Goal: Task Accomplishment & Management: Complete application form

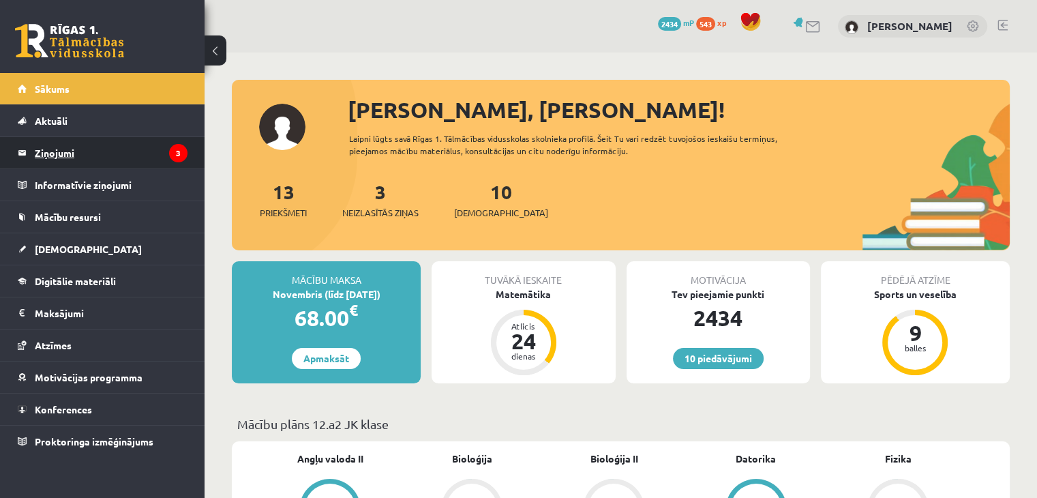
click at [139, 153] on legend "Ziņojumi 3" at bounding box center [111, 152] width 153 height 31
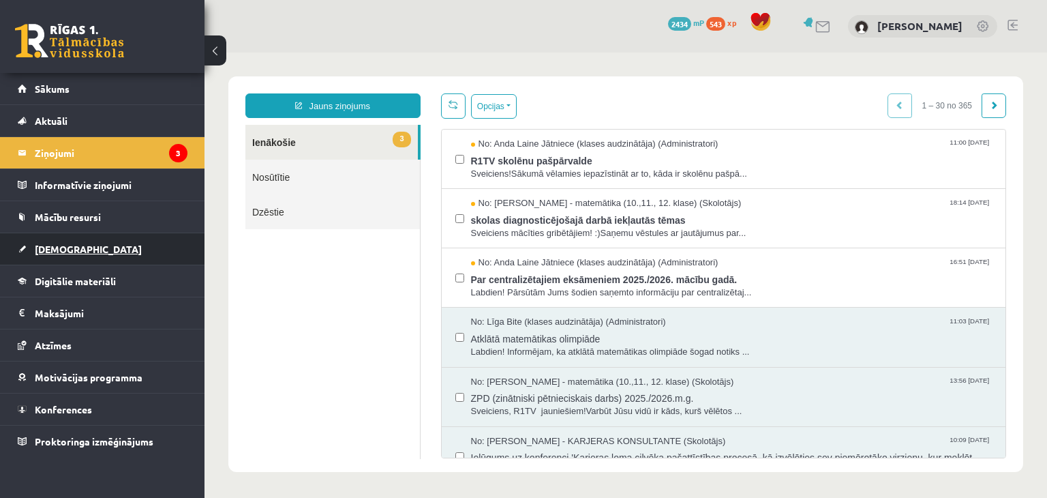
click at [112, 244] on link "[DEMOGRAPHIC_DATA]" at bounding box center [103, 248] width 170 height 31
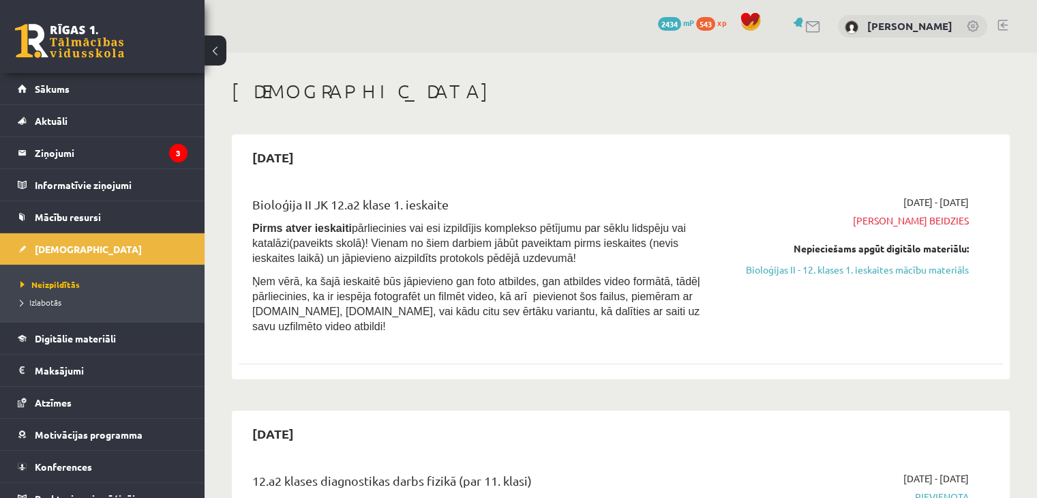
scroll to position [45, 0]
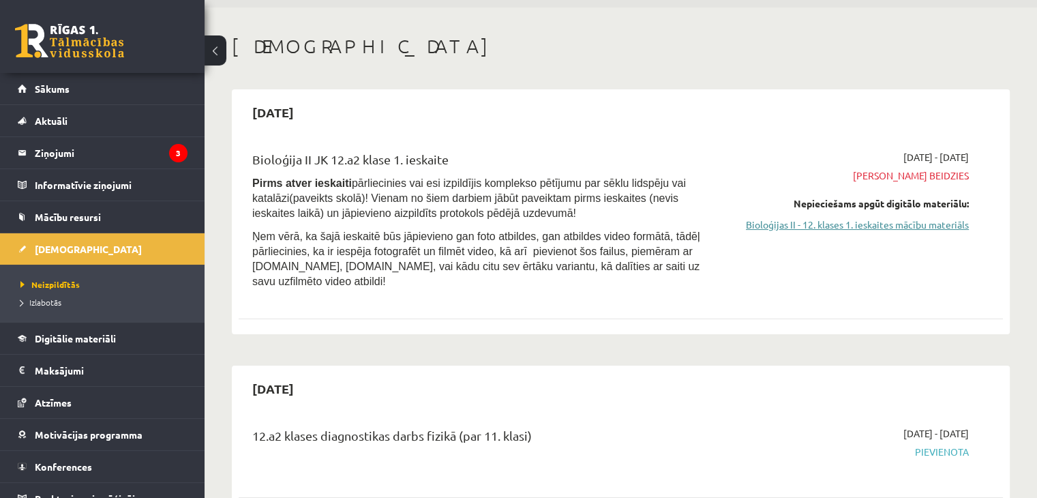
click at [803, 224] on link "Bioloģijas II - 12. klases 1. ieskaites mācību materiāls" at bounding box center [856, 225] width 225 height 14
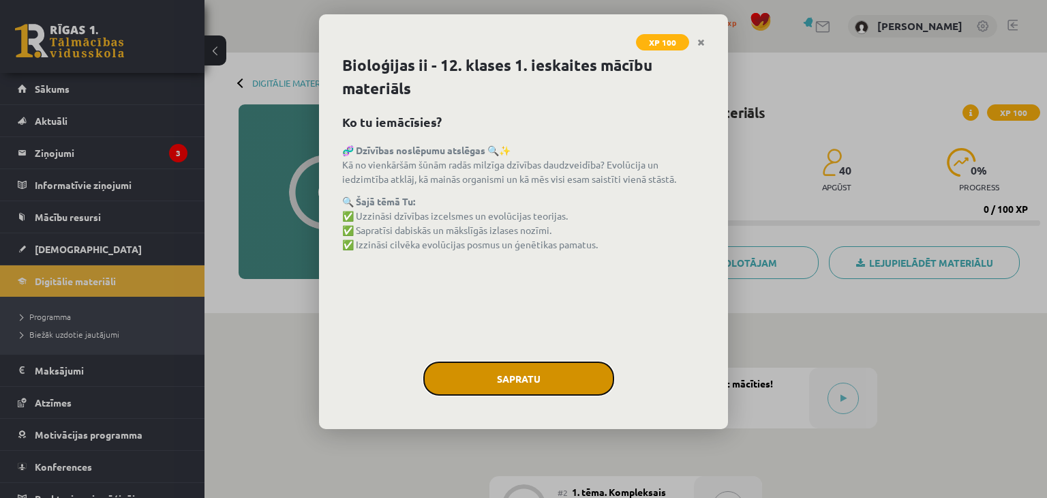
click at [505, 380] on button "Sapratu" at bounding box center [518, 378] width 191 height 34
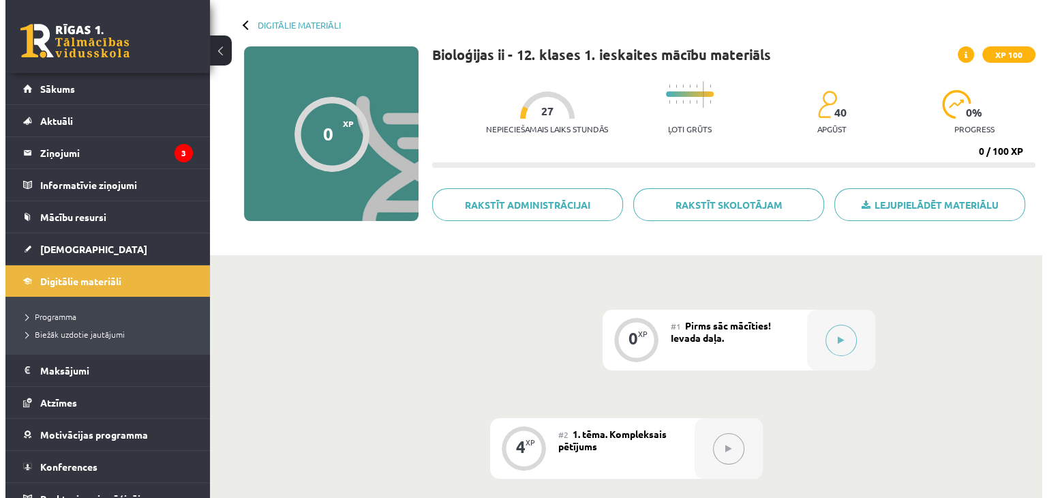
scroll to position [36, 0]
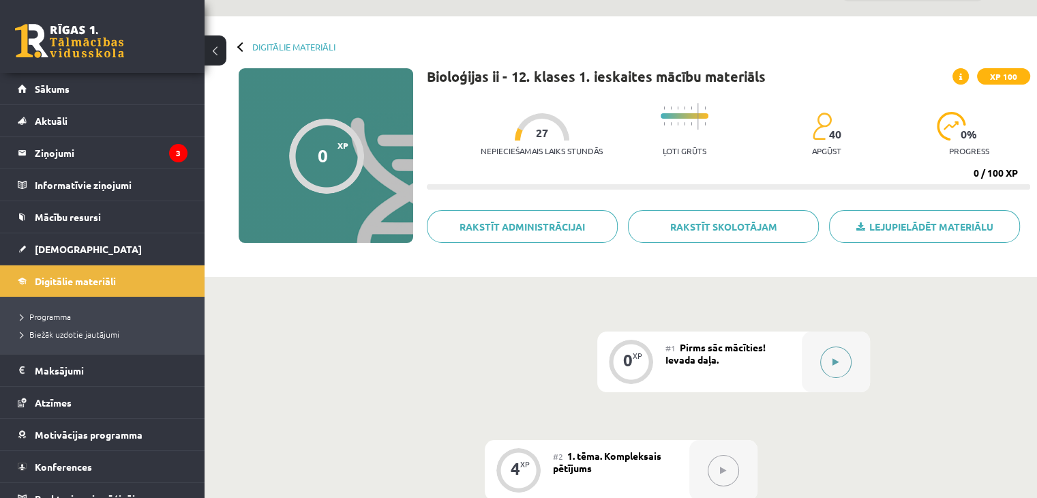
click at [835, 353] on button at bounding box center [835, 361] width 31 height 31
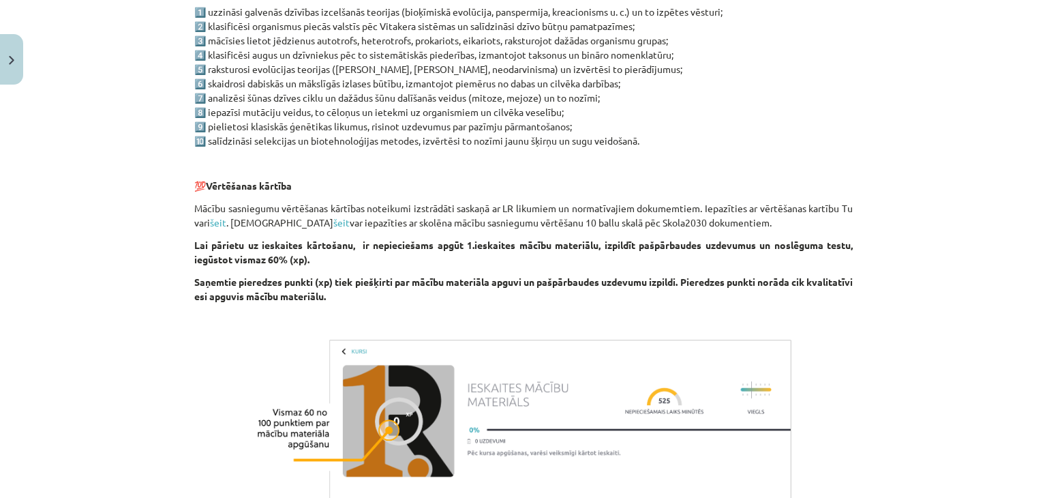
scroll to position [916, 0]
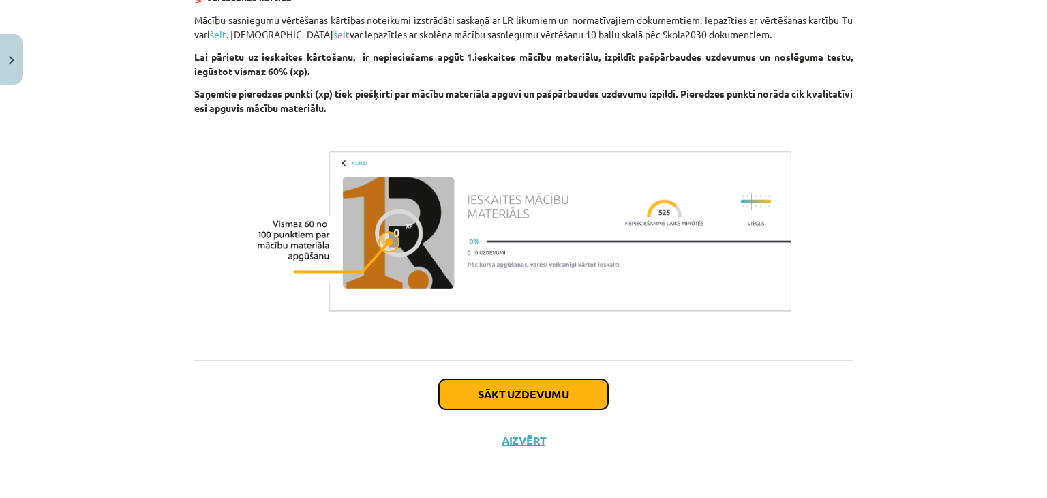
click at [548, 402] on button "Sākt uzdevumu" at bounding box center [523, 394] width 169 height 30
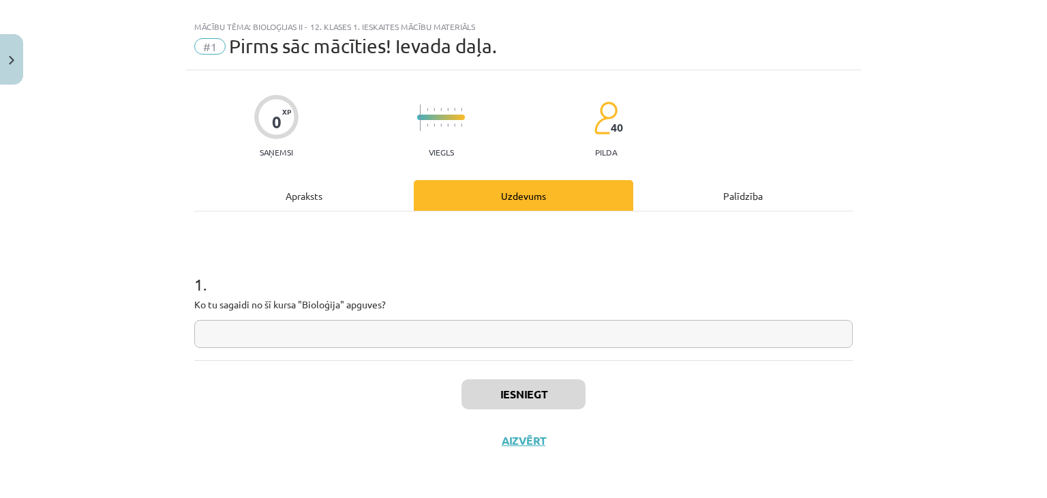
scroll to position [20, 0]
click at [432, 335] on input "text" at bounding box center [523, 334] width 659 height 28
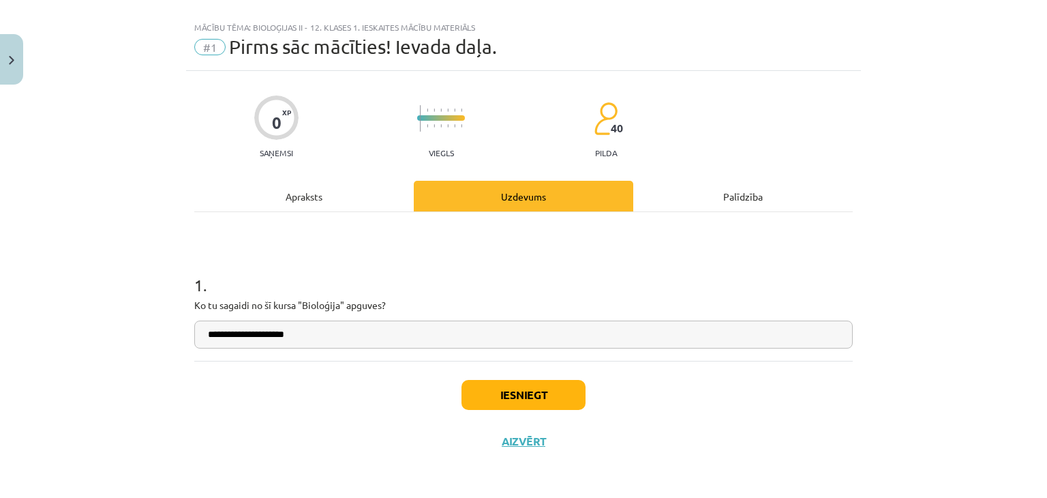
click at [432, 335] on input "**********" at bounding box center [523, 334] width 659 height 28
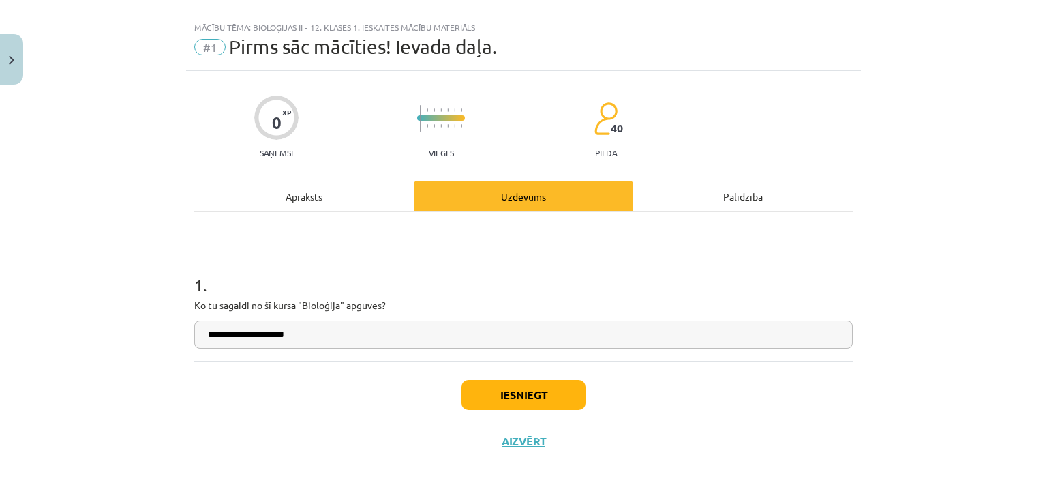
type input "**********"
click at [479, 384] on button "Iesniegt" at bounding box center [524, 395] width 124 height 30
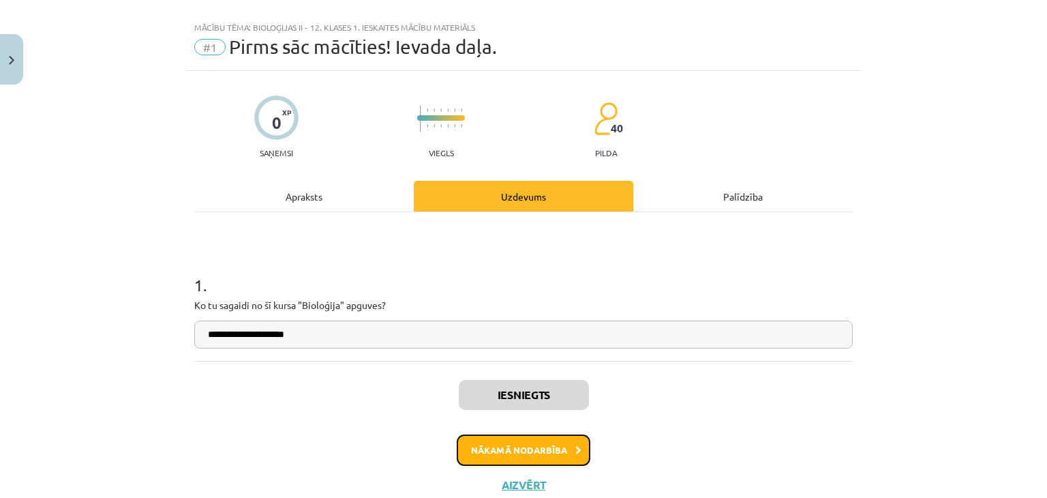
click at [498, 441] on button "Nākamā nodarbība" at bounding box center [524, 449] width 134 height 31
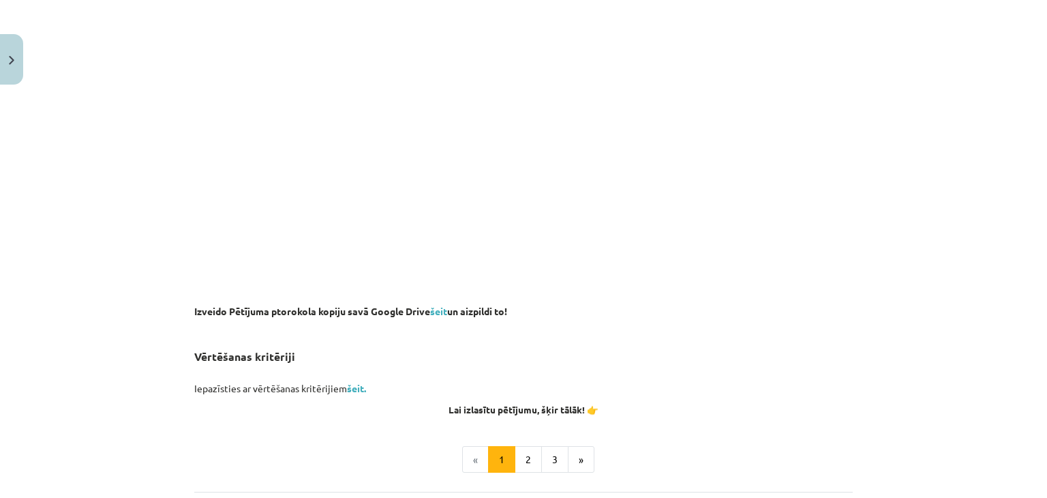
scroll to position [1006, 0]
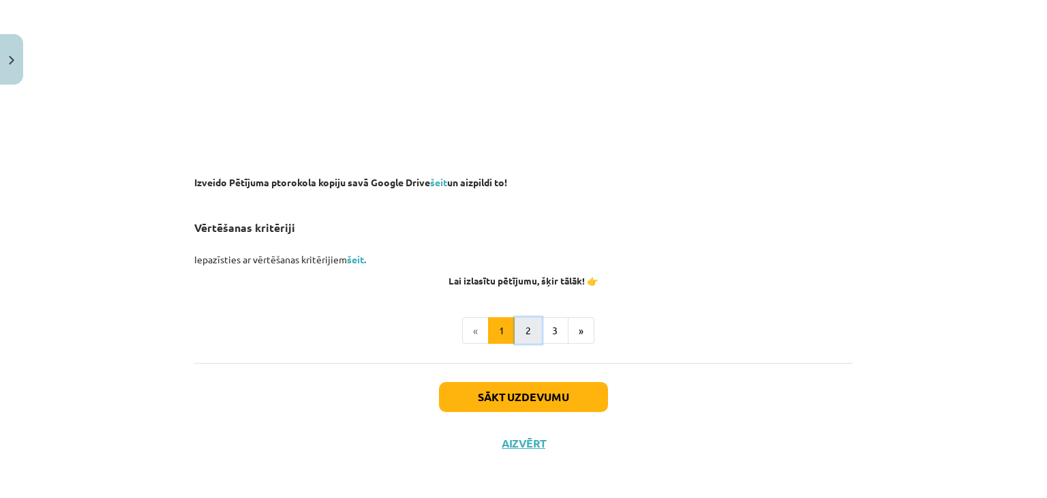
click at [521, 329] on button "2" at bounding box center [528, 330] width 27 height 27
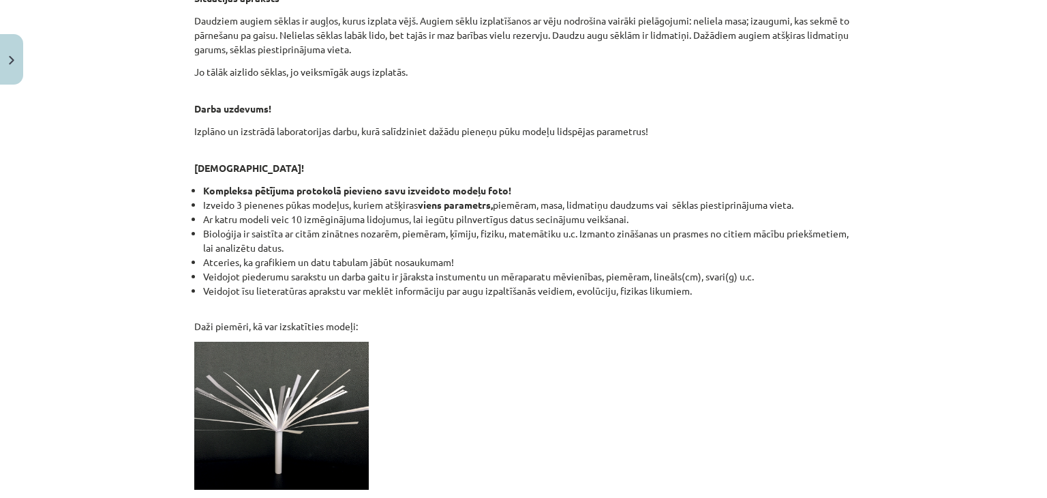
scroll to position [1221, 0]
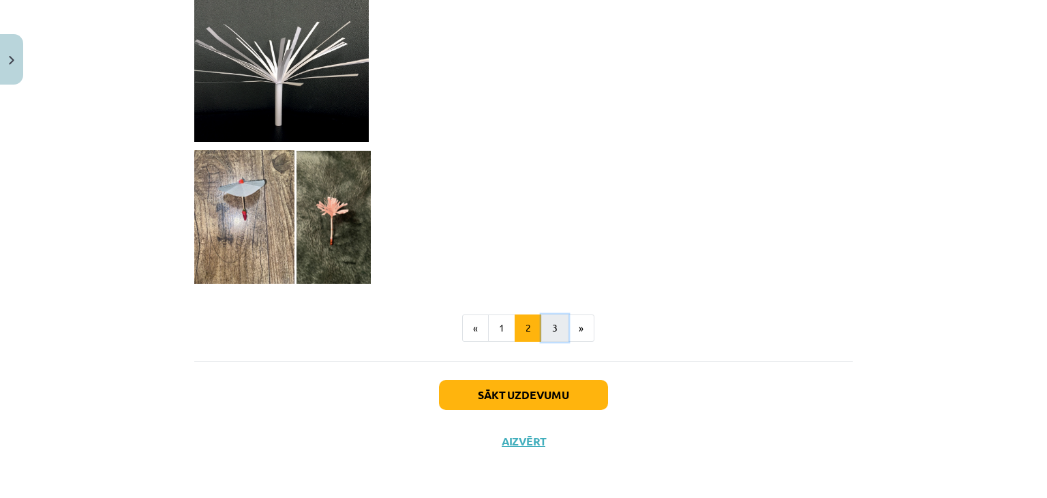
click at [551, 332] on button "3" at bounding box center [554, 327] width 27 height 27
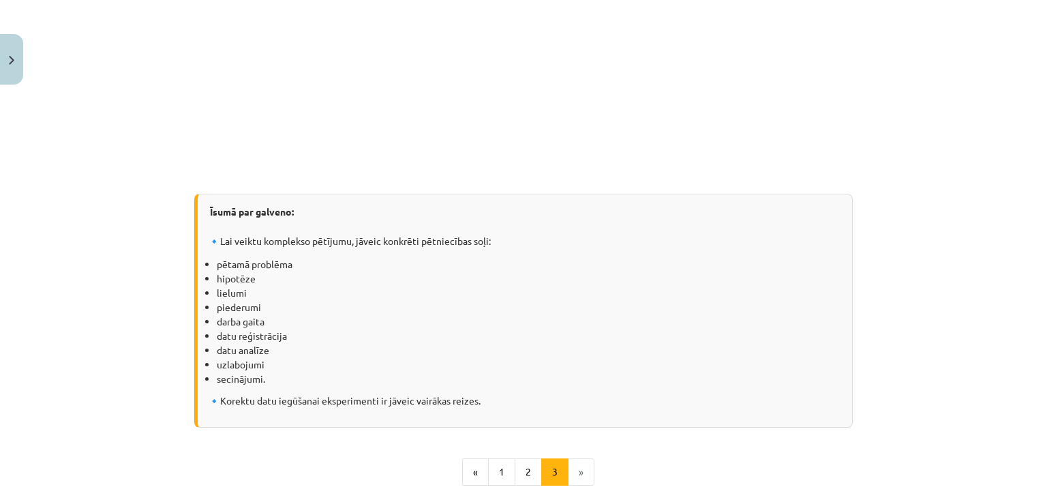
scroll to position [1881, 0]
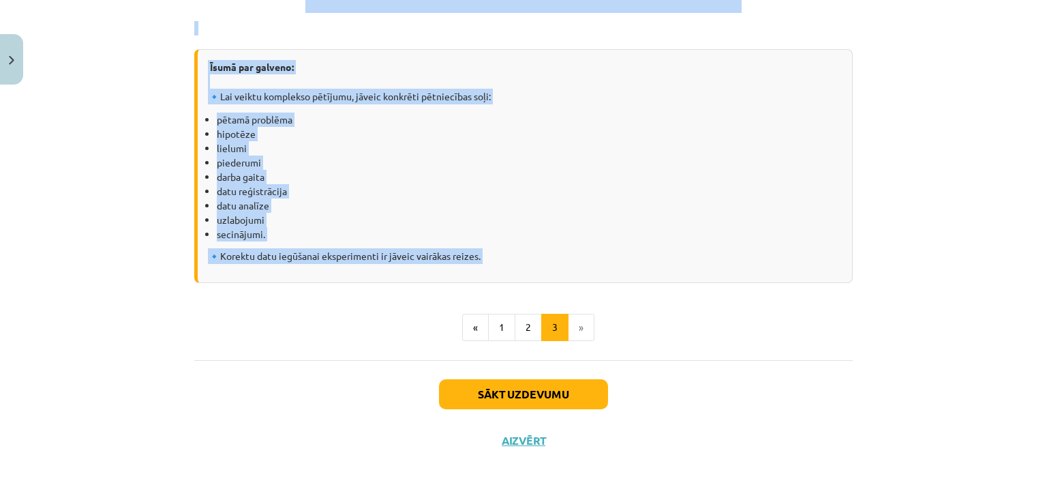
drag, startPoint x: 420, startPoint y: 110, endPoint x: 498, endPoint y: 267, distance: 175.3
click at [528, 331] on button "2" at bounding box center [528, 327] width 27 height 27
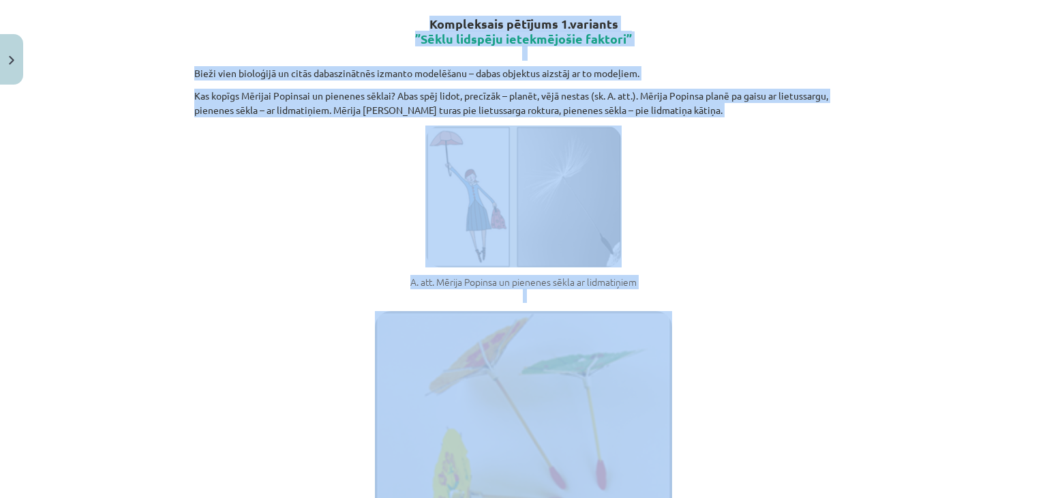
scroll to position [243, 0]
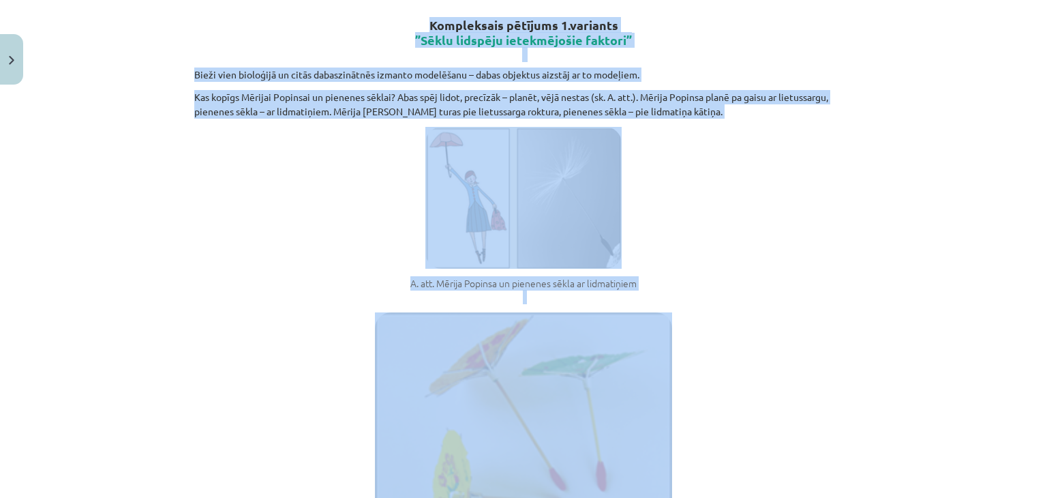
click at [858, 266] on div "Mācību tēma: Bioloģijas ii - 12. klases 1. ieskaites mācību materiāls #2 1. tēm…" at bounding box center [523, 249] width 1047 height 498
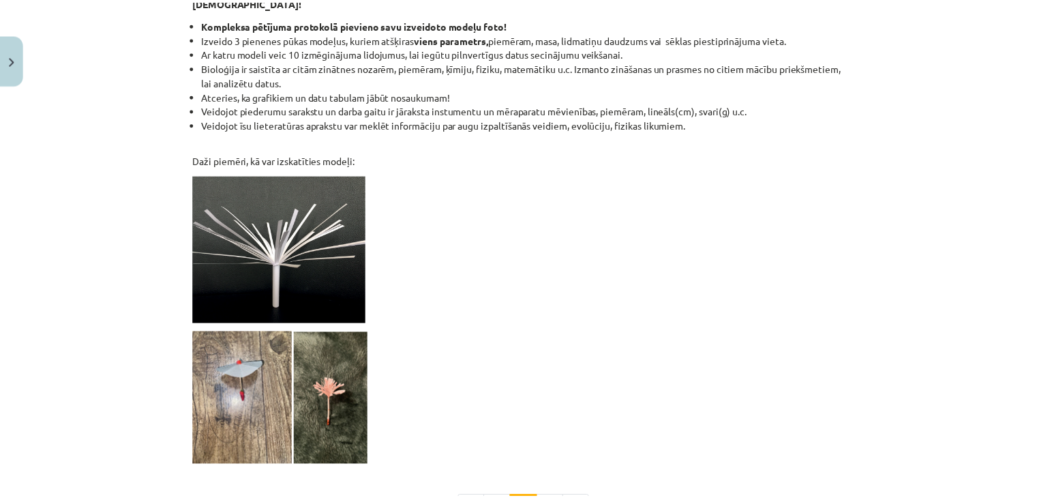
scroll to position [1038, 0]
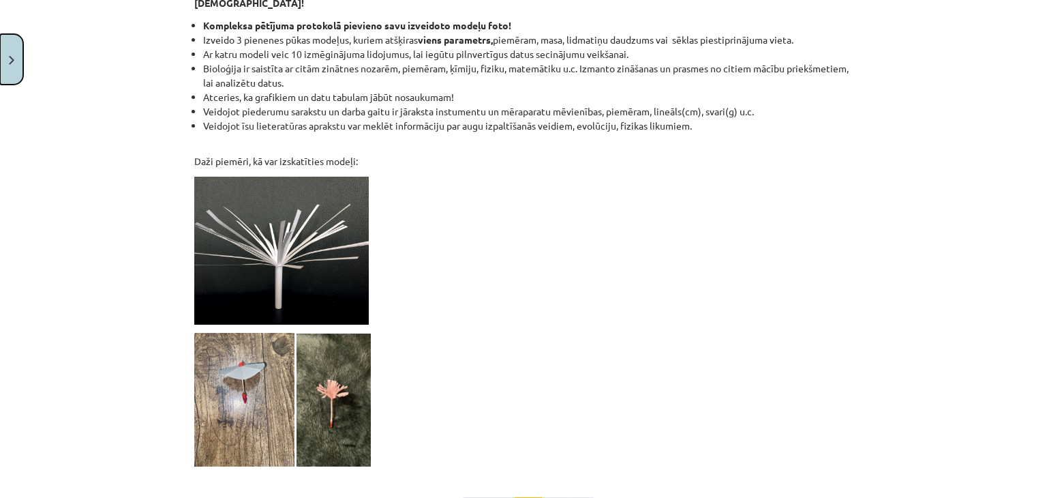
click at [3, 69] on button "Close" at bounding box center [11, 59] width 23 height 50
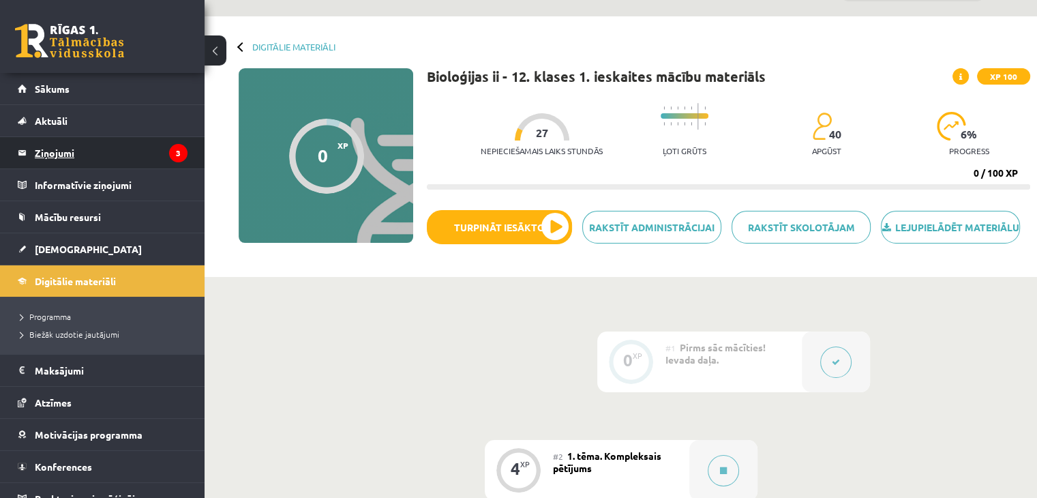
click at [92, 155] on legend "Ziņojumi 3" at bounding box center [111, 152] width 153 height 31
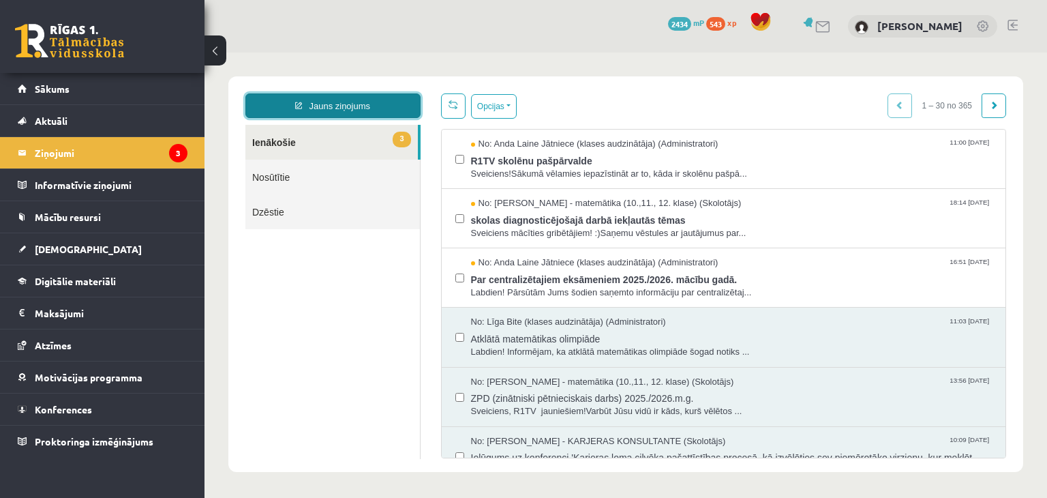
click at [376, 100] on link "Jauns ziņojums" at bounding box center [332, 105] width 175 height 25
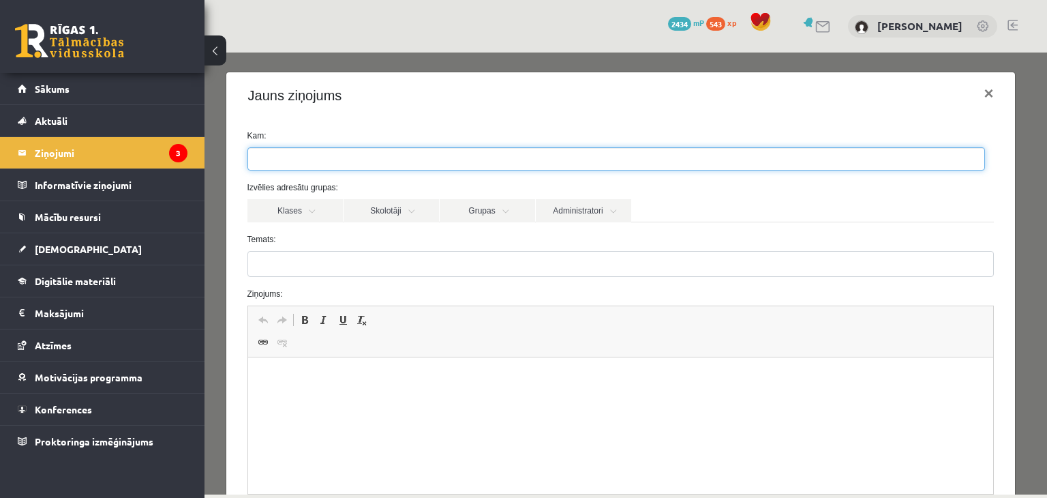
click at [340, 156] on ul at bounding box center [616, 159] width 736 height 22
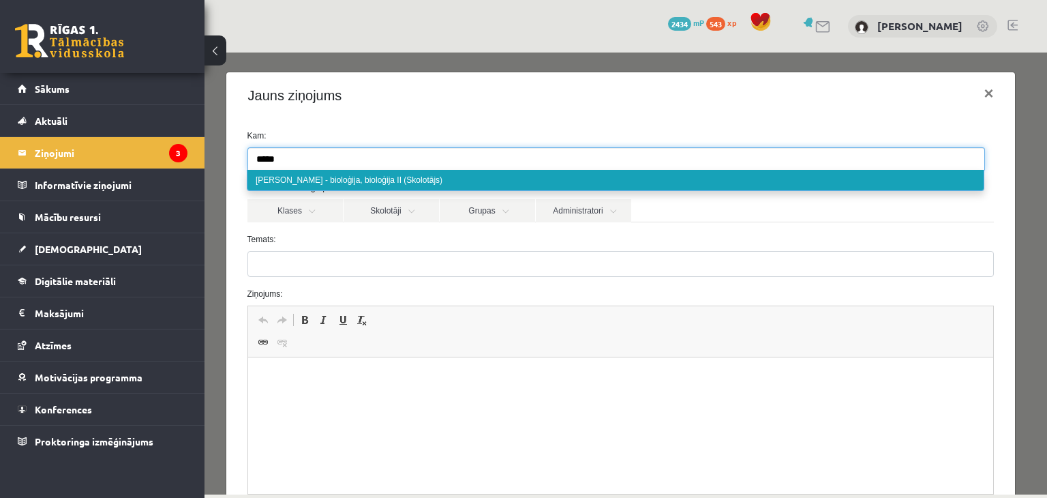
type input "*****"
select select "*****"
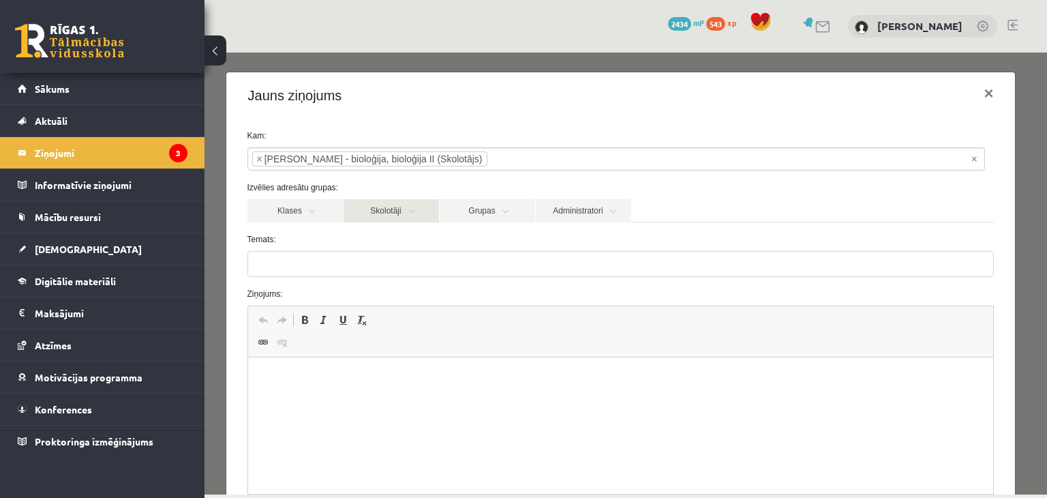
click at [369, 213] on link "Skolotāji" at bounding box center [391, 210] width 95 height 23
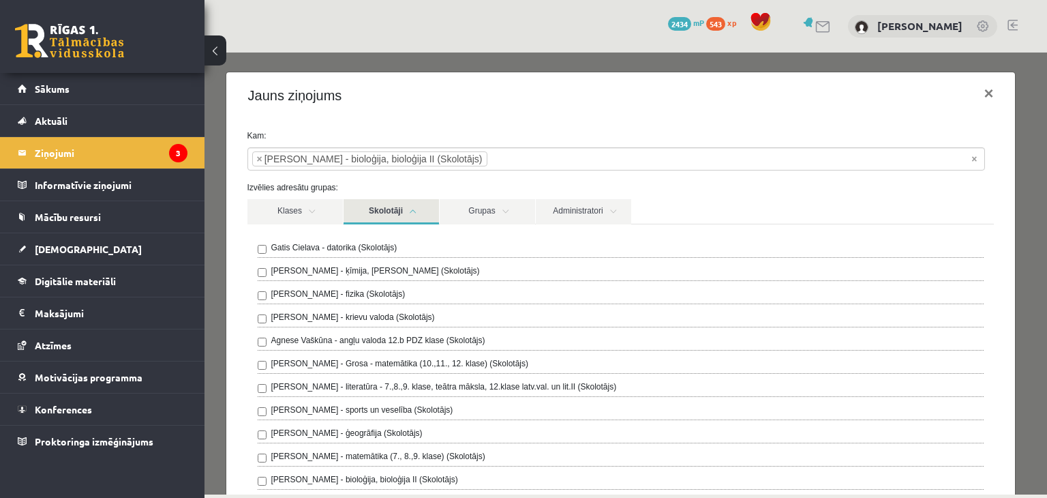
click at [267, 473] on div "[PERSON_NAME] - bioloģija, bioloģija II (Skolotājs)" at bounding box center [621, 481] width 727 height 16
click at [893, 113] on div "Jauns ziņojums ×" at bounding box center [621, 95] width 790 height 46
click at [423, 208] on link "Skolotāji" at bounding box center [391, 211] width 95 height 25
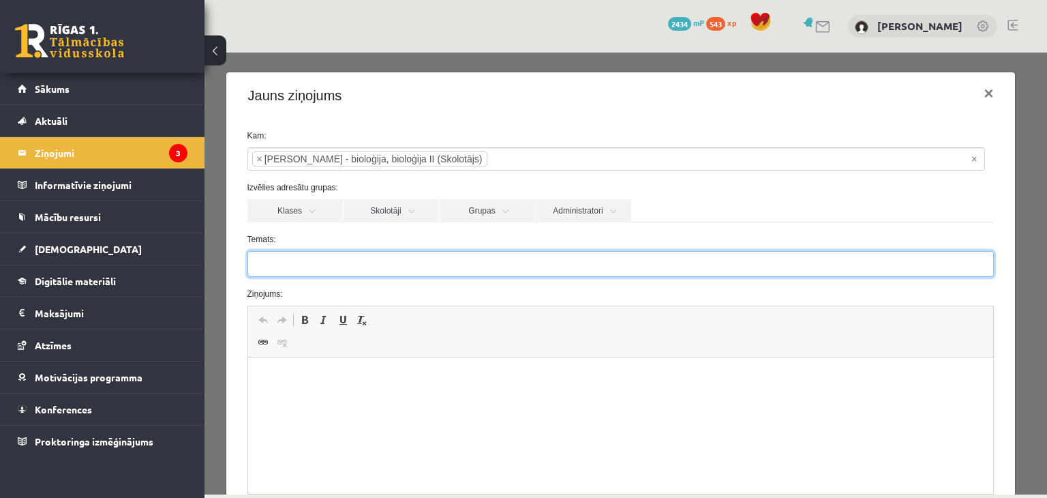
click at [368, 269] on input "Temats:" at bounding box center [621, 264] width 747 height 26
type input "**********"
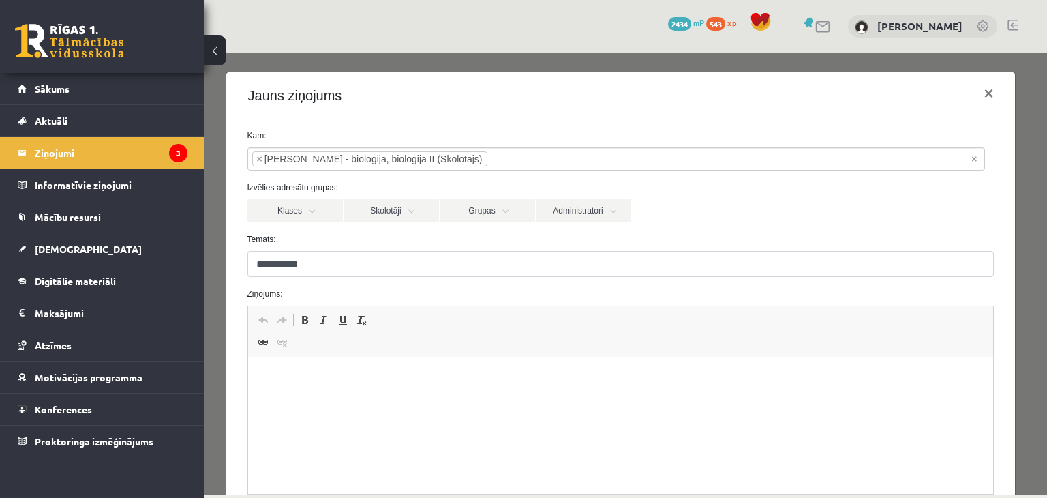
click at [336, 388] on html at bounding box center [621, 378] width 746 height 42
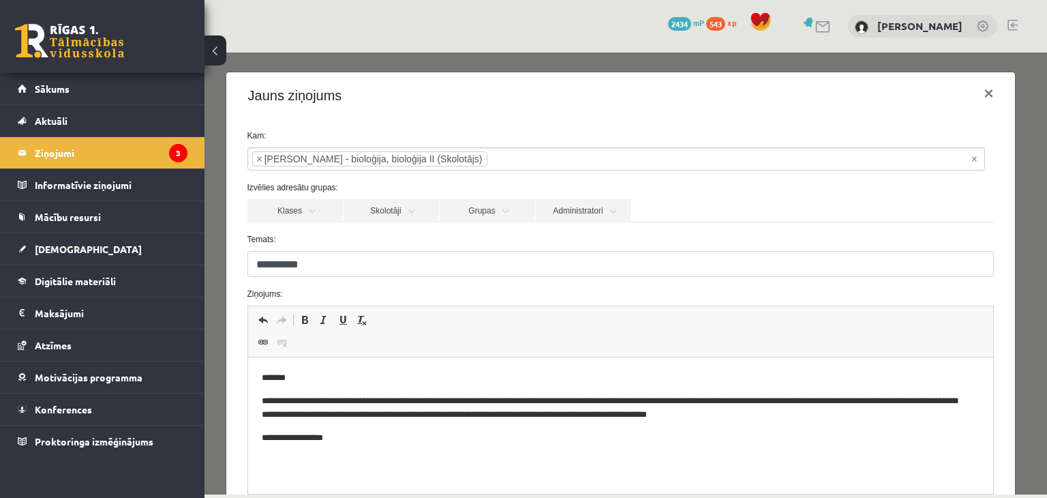
scroll to position [160, 0]
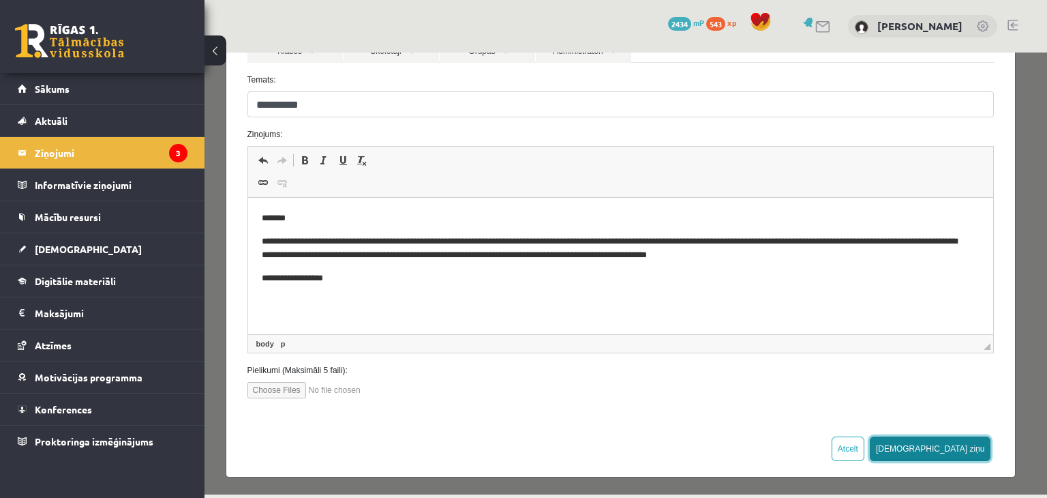
click at [957, 456] on button "[DEMOGRAPHIC_DATA] ziņu" at bounding box center [930, 448] width 121 height 25
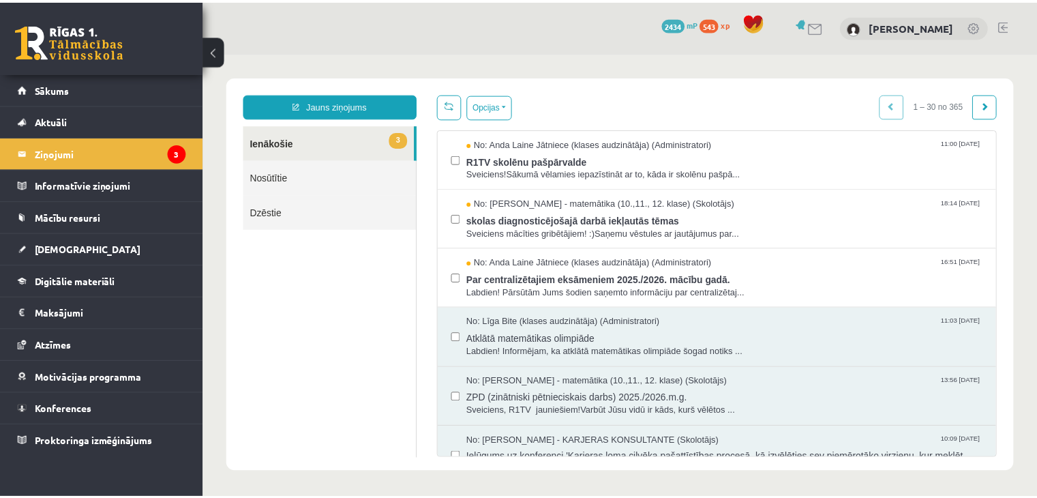
scroll to position [0, 0]
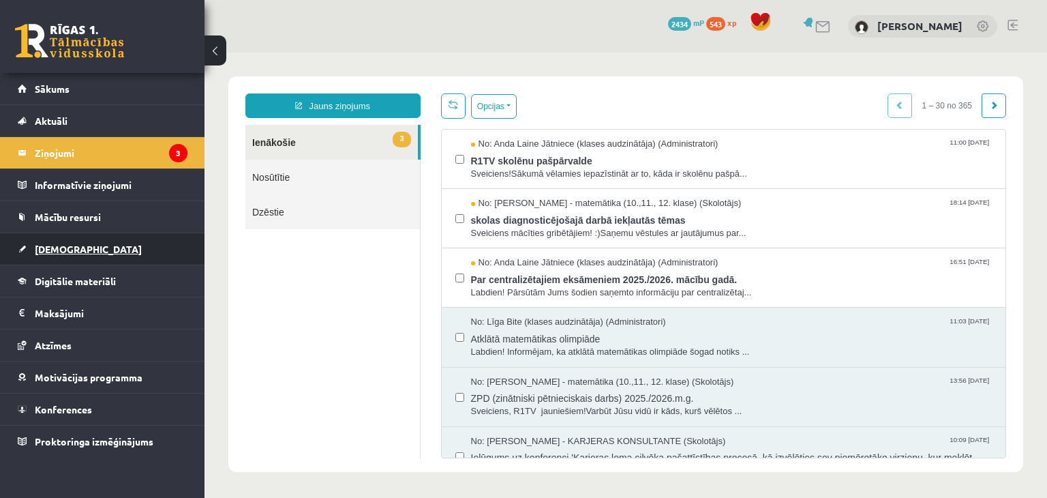
click at [108, 248] on link "[DEMOGRAPHIC_DATA]" at bounding box center [103, 248] width 170 height 31
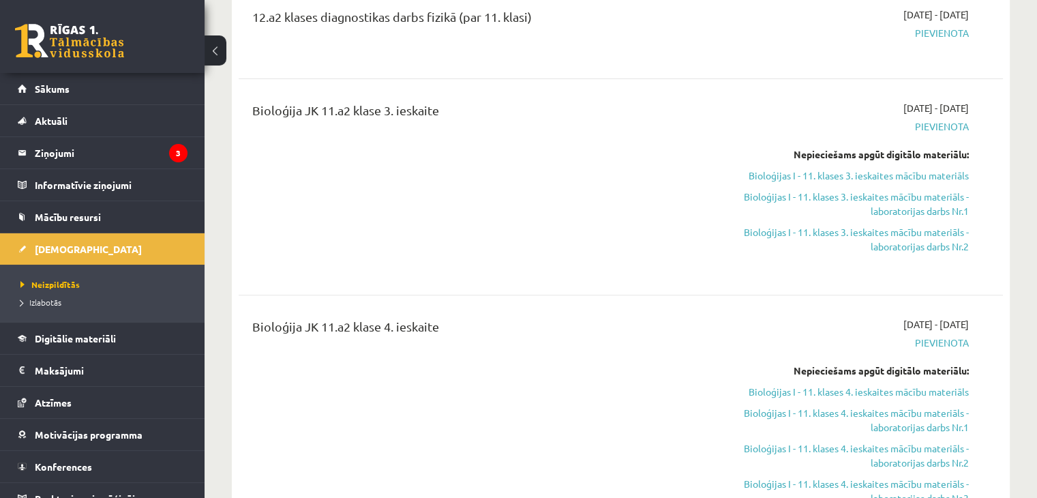
scroll to position [464, 0]
click at [794, 168] on link "Bioloģijas I - 11. klases 3. ieskaites mācību materiāls" at bounding box center [856, 175] width 225 height 14
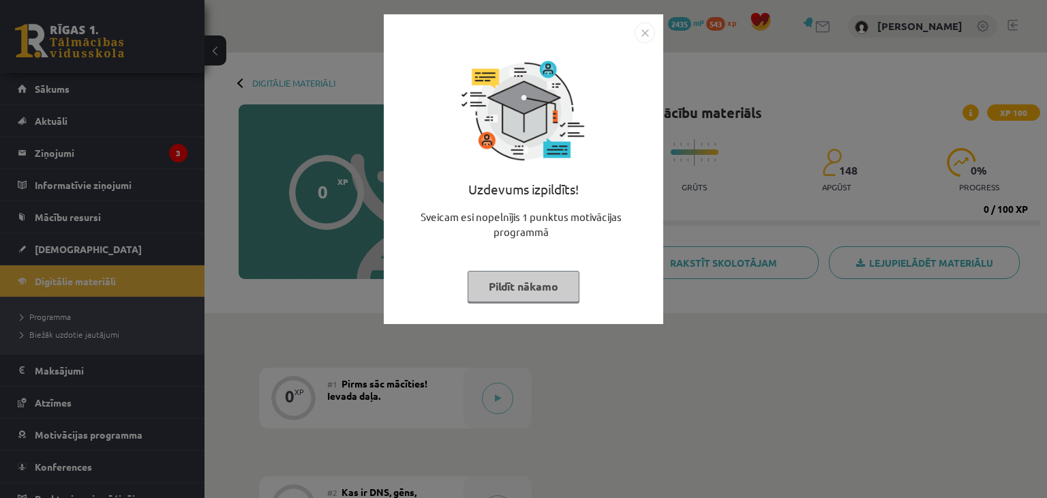
click at [536, 280] on button "Pildīt nākamo" at bounding box center [524, 286] width 112 height 31
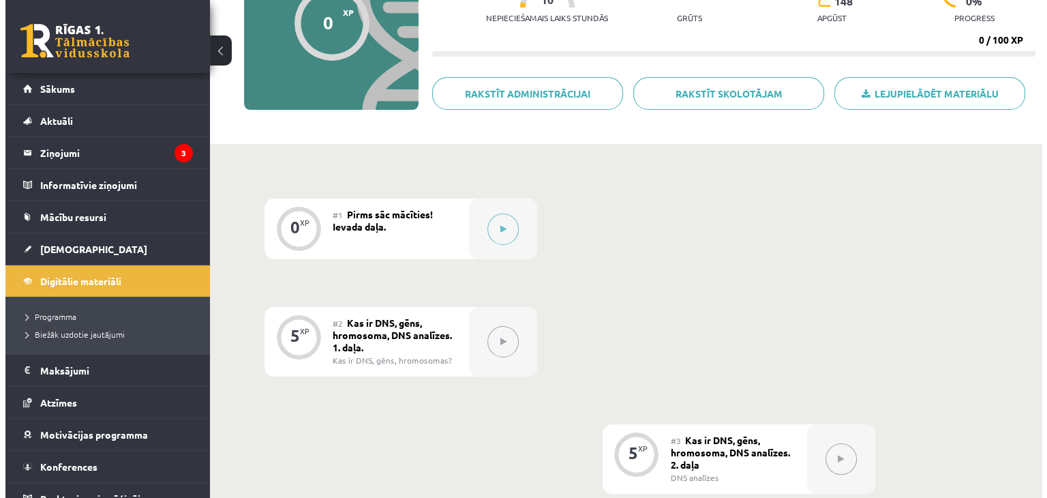
scroll to position [207, 0]
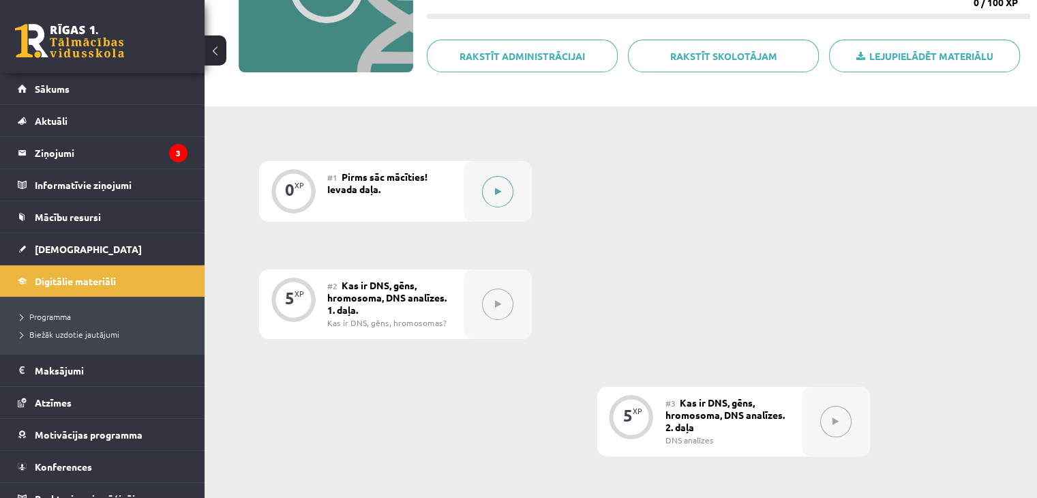
click at [496, 197] on button at bounding box center [497, 191] width 31 height 31
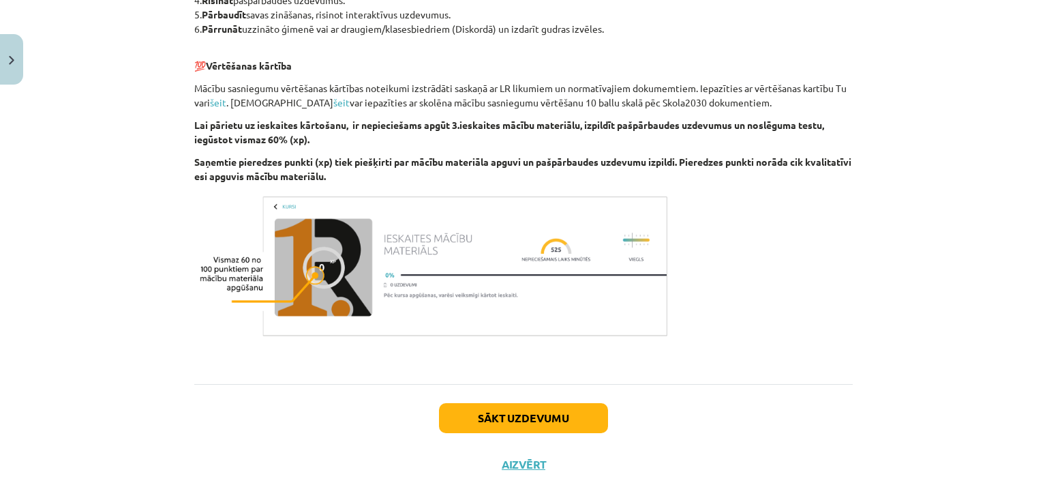
scroll to position [775, 0]
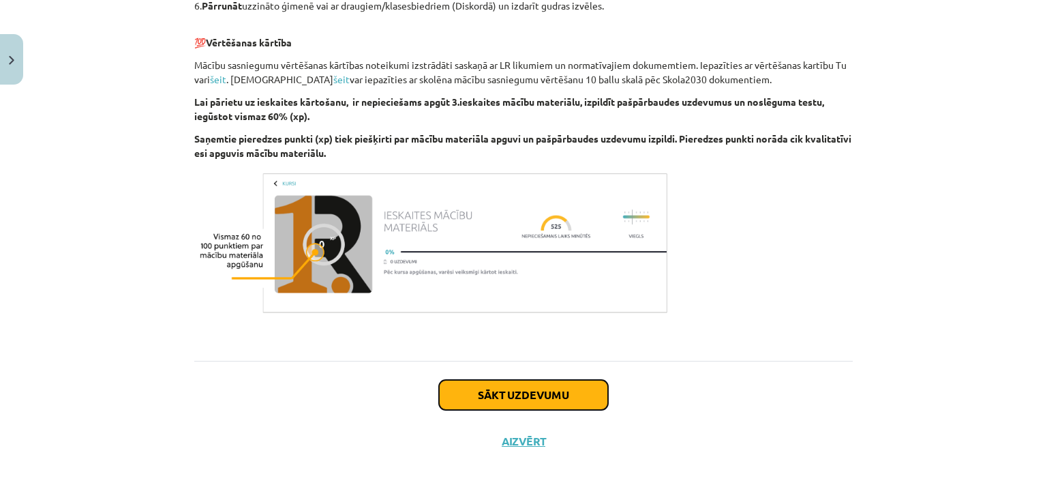
click at [551, 405] on button "Sākt uzdevumu" at bounding box center [523, 395] width 169 height 30
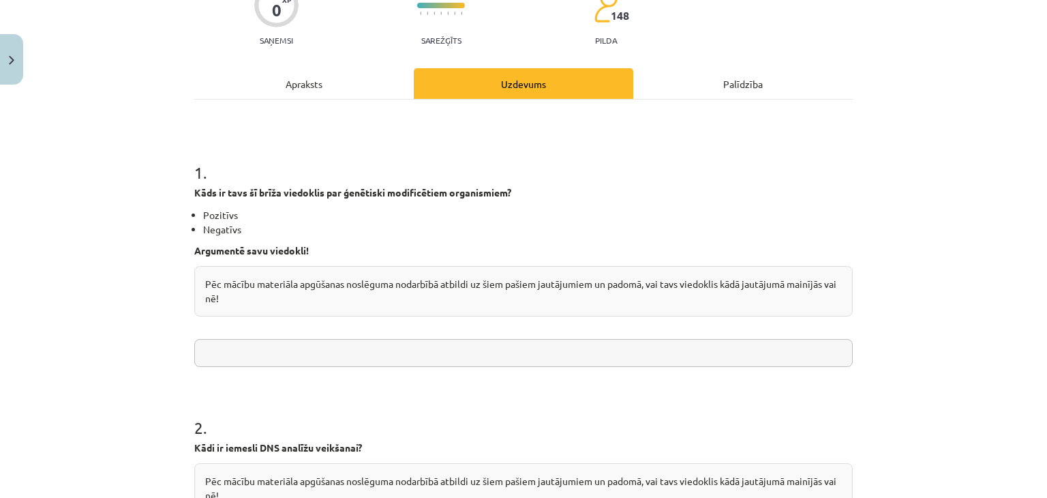
scroll to position [133, 0]
click at [417, 348] on input "text" at bounding box center [523, 352] width 659 height 28
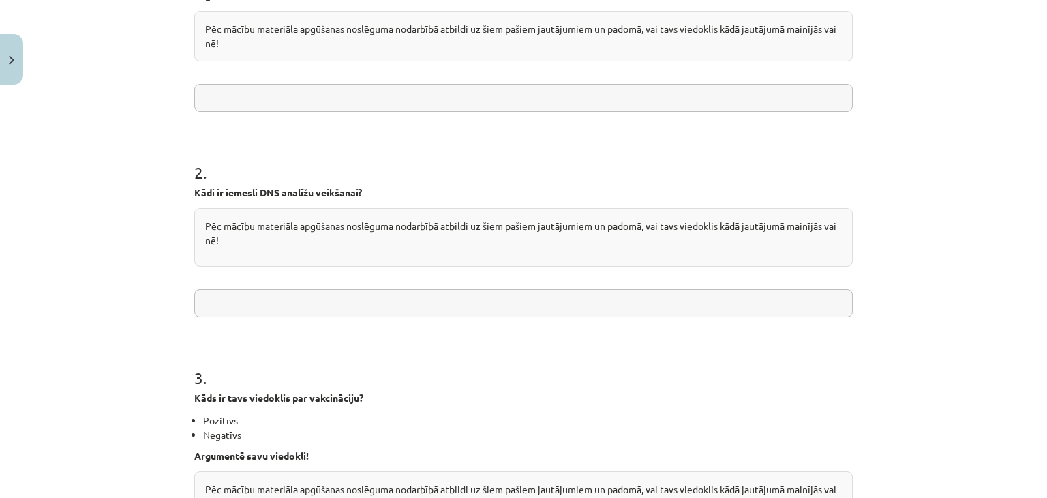
scroll to position [985, 0]
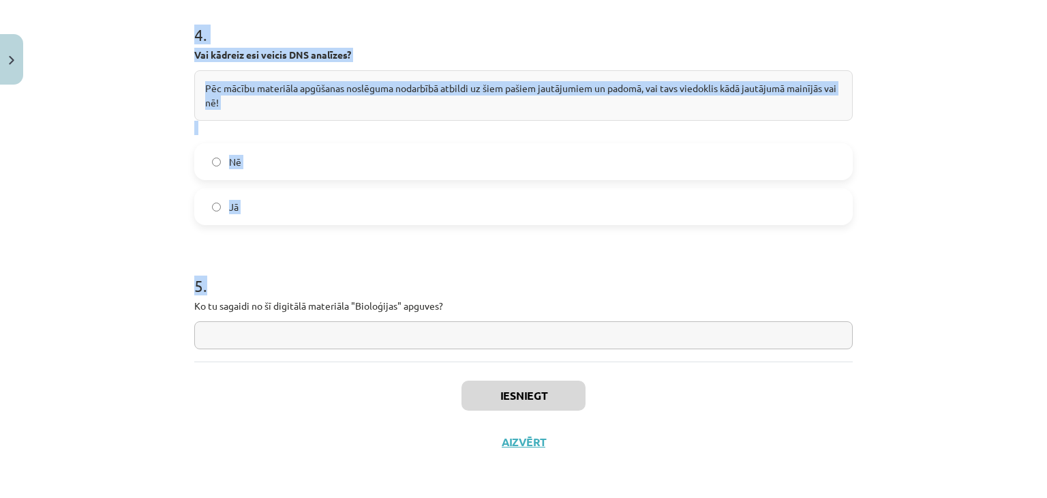
drag, startPoint x: 190, startPoint y: 173, endPoint x: 523, endPoint y: 324, distance: 366.2
copy form "1 . Kāds ir tavs šī brīža viedoklis par ģenētiski modificētiem organismiem? Poz…"
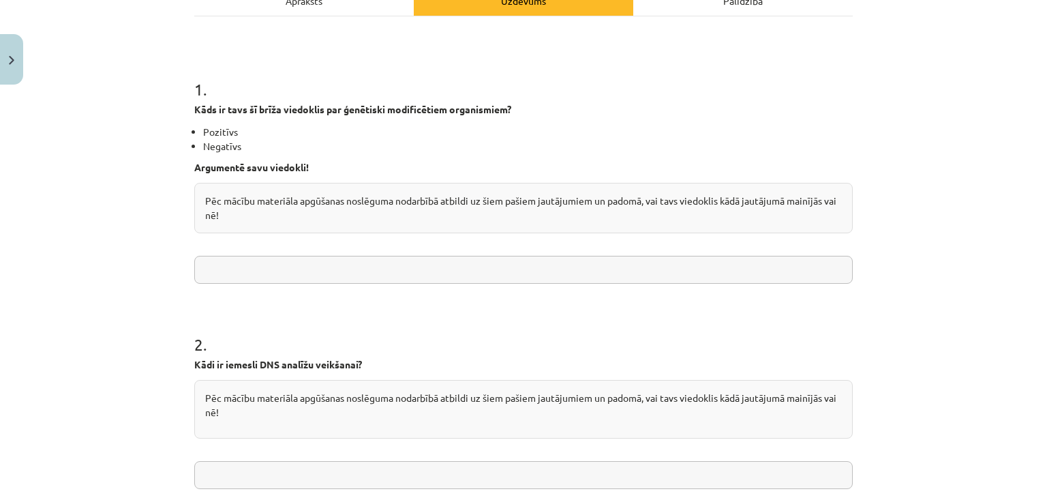
scroll to position [215, 0]
click at [258, 276] on input "text" at bounding box center [523, 270] width 659 height 28
paste input "**********"
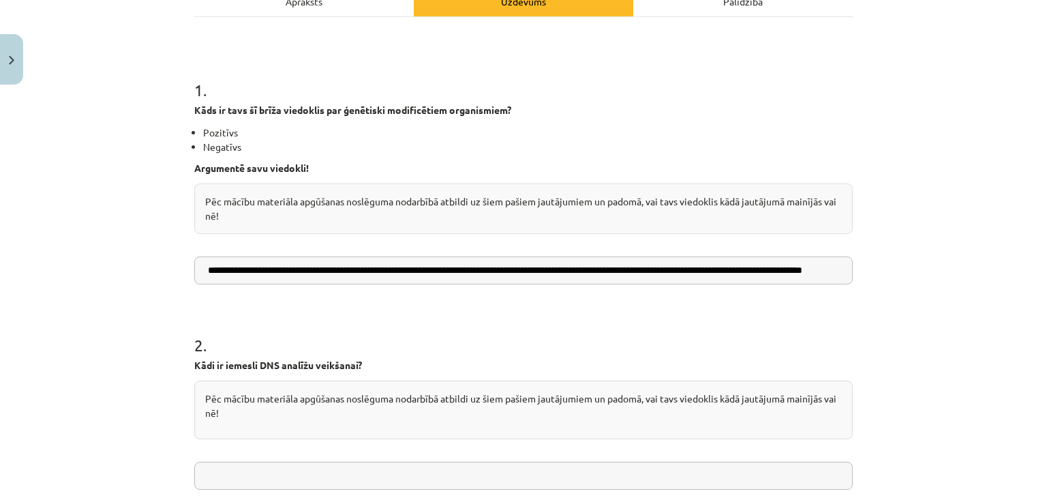
scroll to position [0, 67]
drag, startPoint x: 547, startPoint y: 272, endPoint x: 432, endPoint y: 271, distance: 114.6
click at [432, 271] on input "**********" at bounding box center [523, 270] width 659 height 28
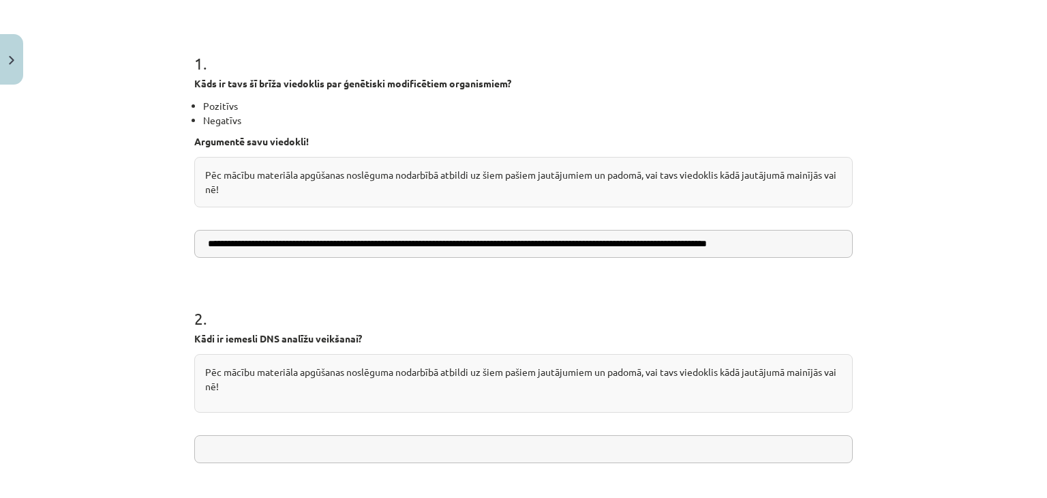
scroll to position [447, 0]
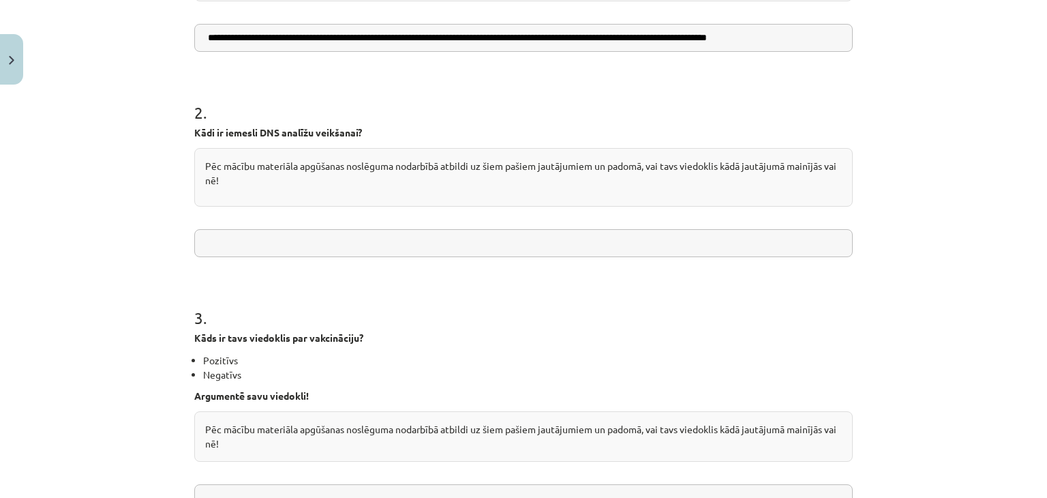
type input "**********"
click at [298, 242] on input "text" at bounding box center [523, 243] width 659 height 28
paste input "**********"
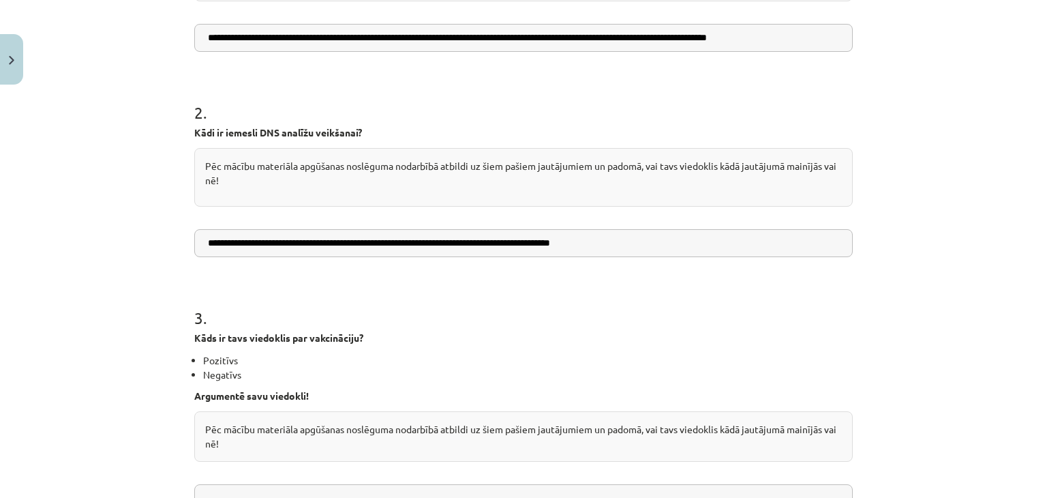
drag, startPoint x: 630, startPoint y: 243, endPoint x: 300, endPoint y: 254, distance: 330.2
click at [300, 254] on input "**********" at bounding box center [523, 243] width 659 height 28
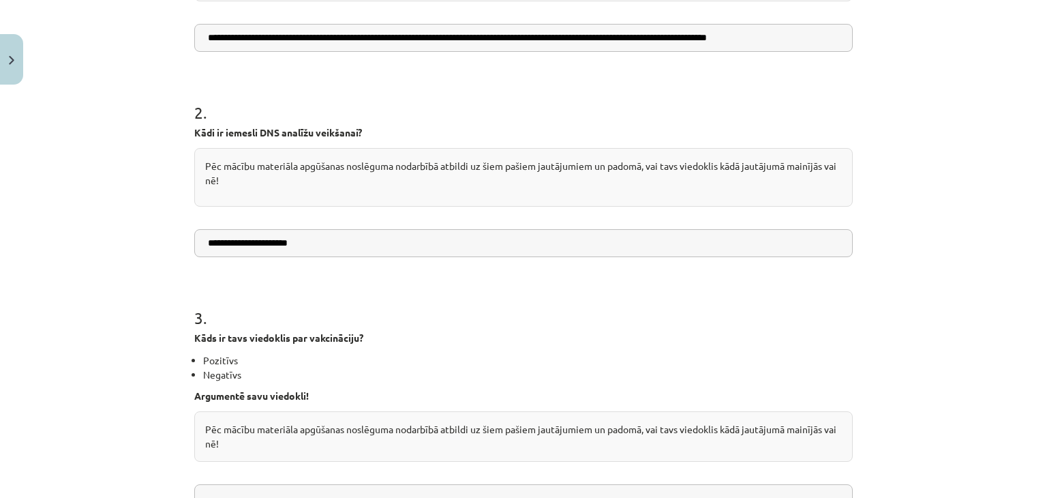
click at [205, 246] on input "**********" at bounding box center [523, 243] width 659 height 28
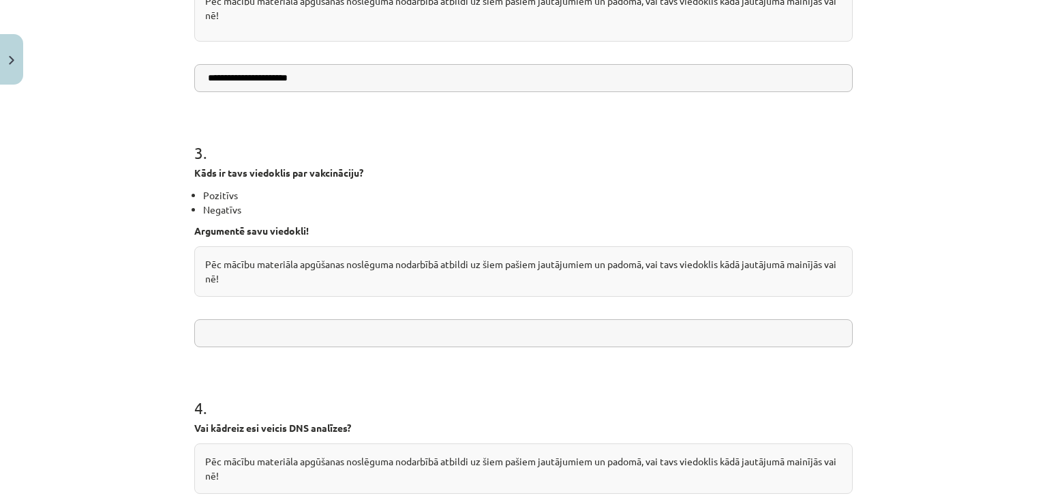
scroll to position [697, 0]
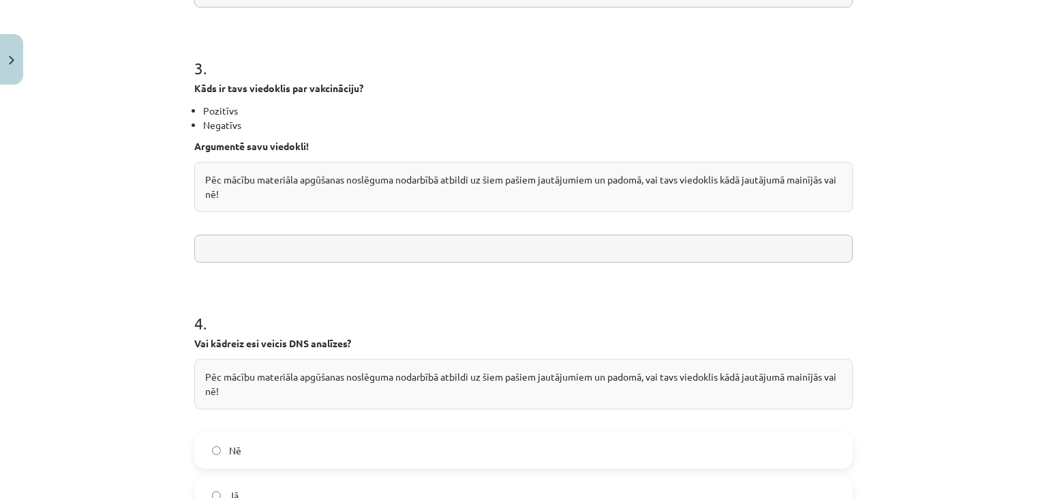
type input "**********"
click at [267, 237] on input "text" at bounding box center [523, 249] width 659 height 28
paste input "**********"
click at [243, 252] on input "**********" at bounding box center [523, 249] width 659 height 28
click at [365, 246] on input "**********" at bounding box center [523, 249] width 659 height 28
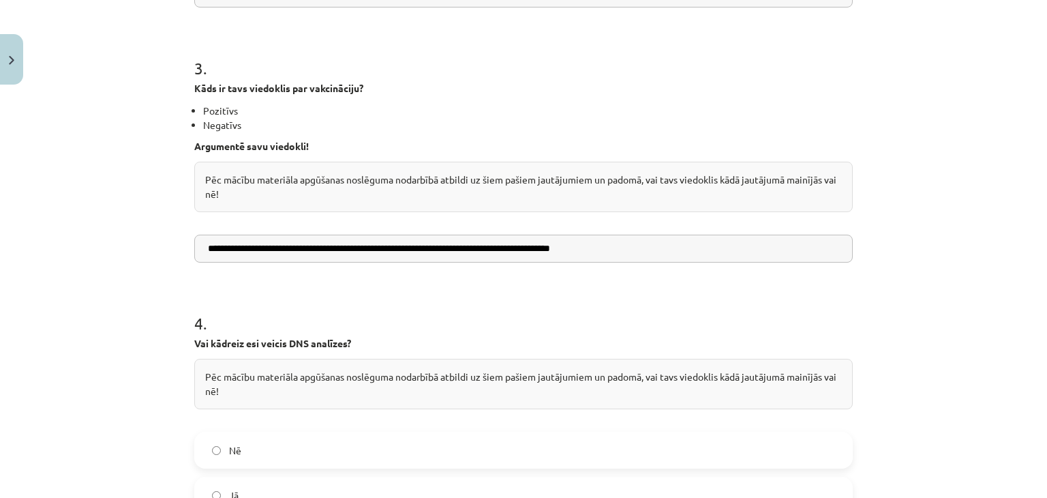
click at [365, 246] on input "**********" at bounding box center [523, 249] width 659 height 28
click at [486, 249] on input "**********" at bounding box center [523, 249] width 659 height 28
click at [528, 246] on input "**********" at bounding box center [523, 249] width 659 height 28
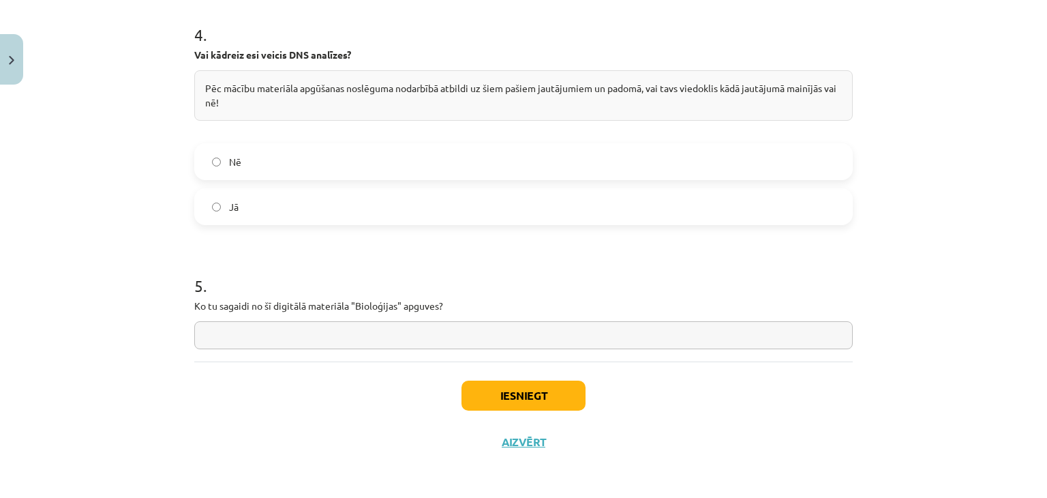
scroll to position [985, 0]
type input "**********"
click at [294, 147] on label "Nē" at bounding box center [524, 162] width 656 height 34
click at [265, 331] on input "text" at bounding box center [523, 335] width 659 height 28
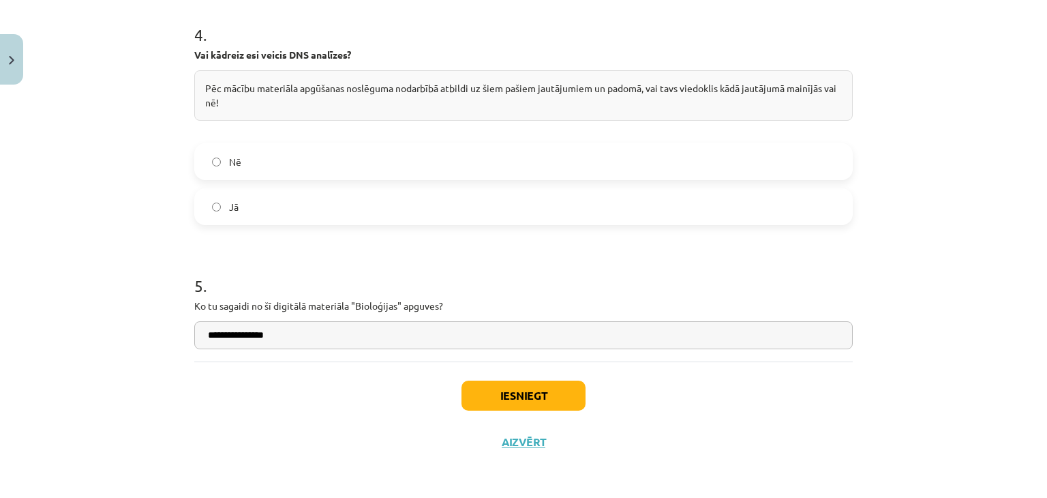
type input "**********"
click at [466, 389] on button "Iesniegt" at bounding box center [524, 395] width 124 height 30
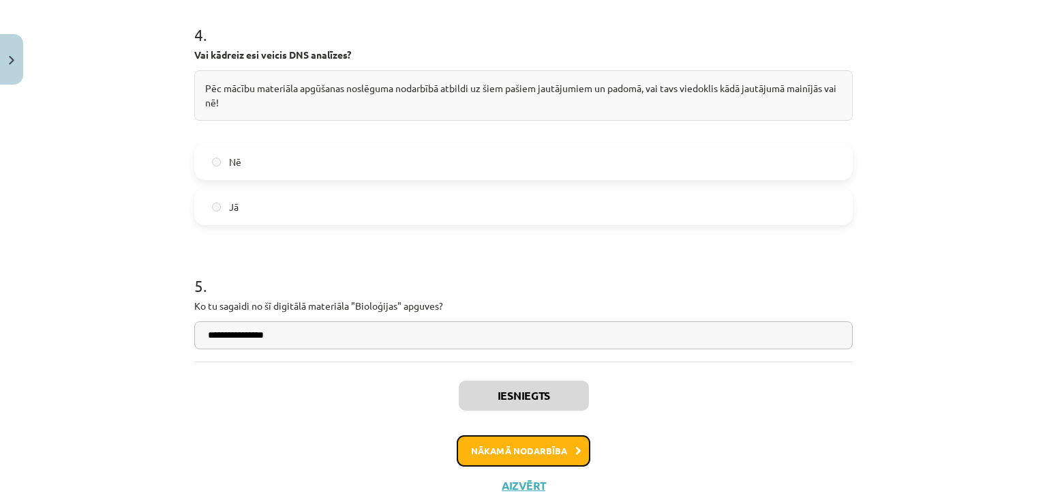
click at [482, 440] on button "Nākamā nodarbība" at bounding box center [524, 450] width 134 height 31
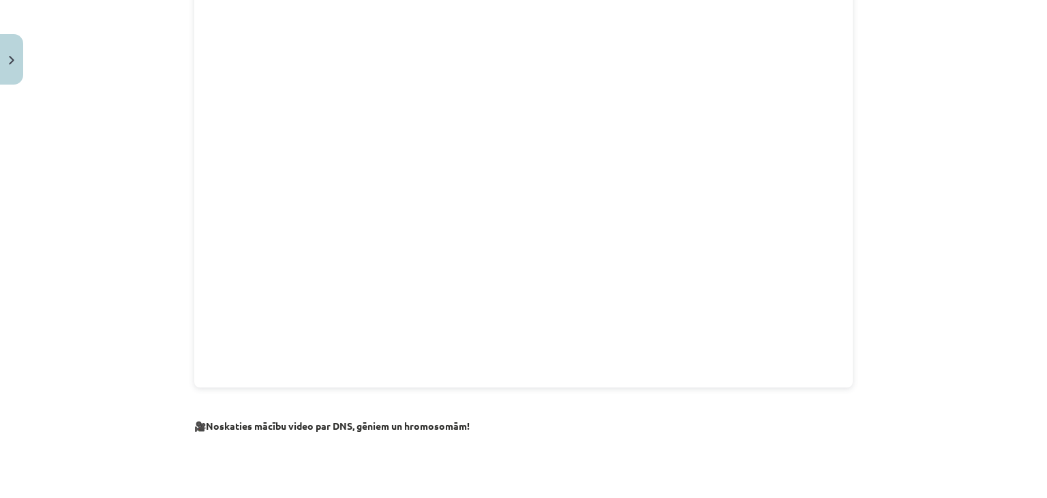
scroll to position [1495, 0]
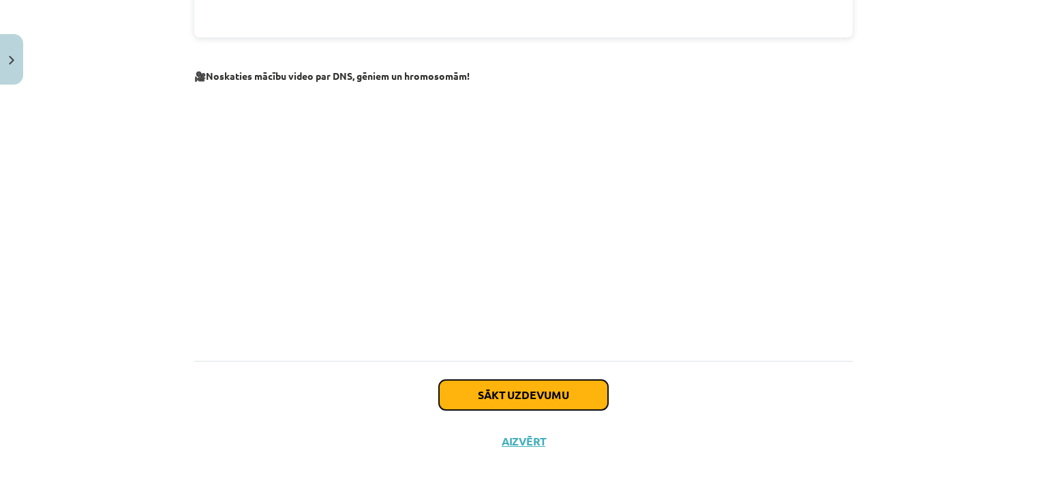
click at [597, 389] on button "Sākt uzdevumu" at bounding box center [523, 395] width 169 height 30
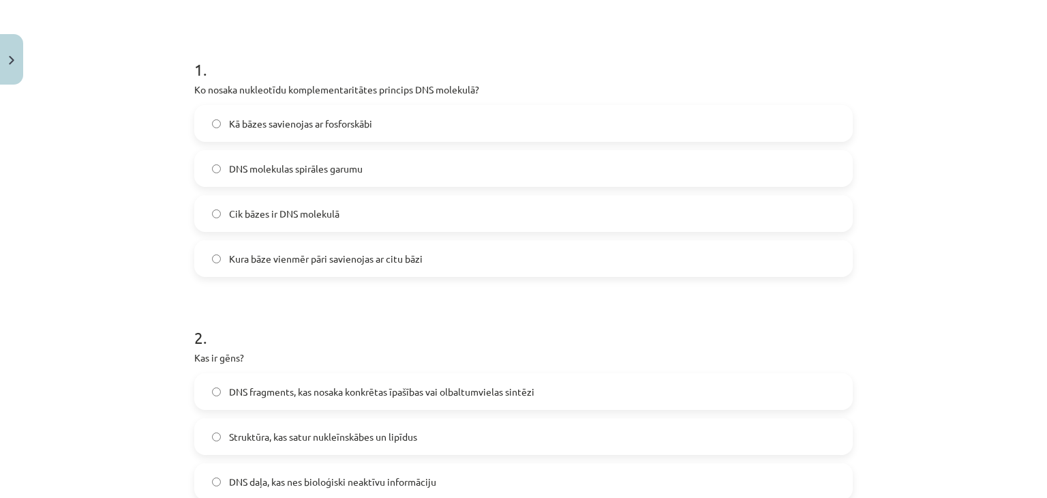
scroll to position [235, 0]
click at [582, 205] on label "Cik bāzes ir DNS molekulā" at bounding box center [524, 214] width 656 height 34
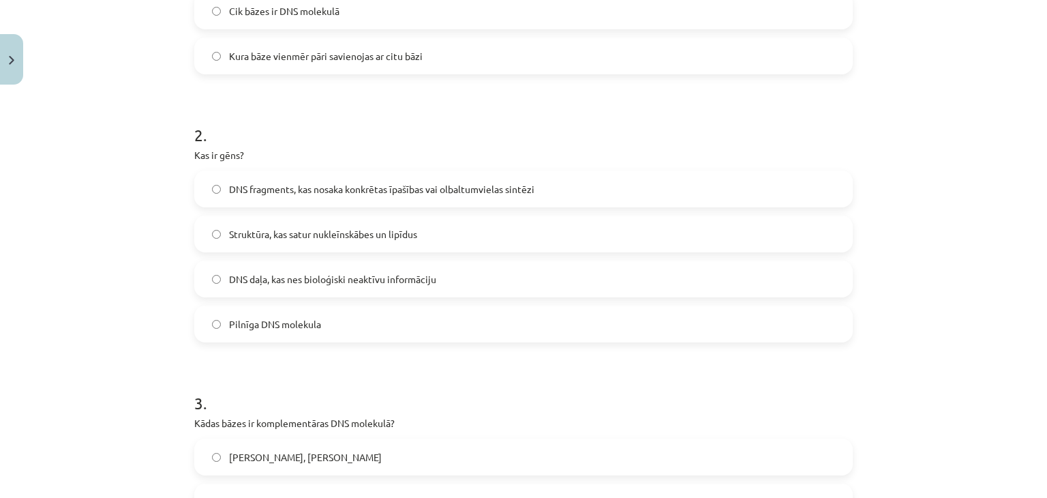
scroll to position [437, 0]
click at [543, 198] on label "DNS fragments, kas nosaka konkrētas īpašības vai olbaltumvielas sintēzi" at bounding box center [524, 190] width 656 height 34
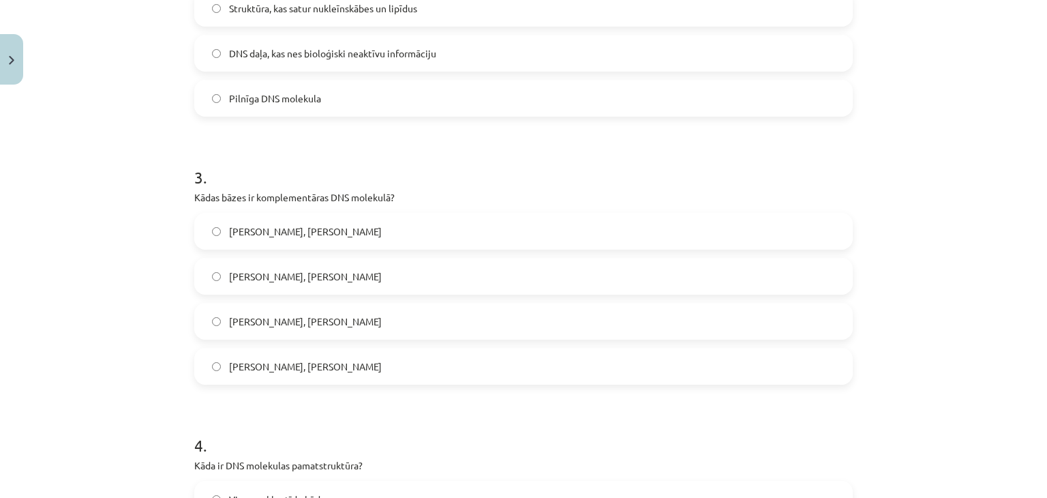
scroll to position [713, 0]
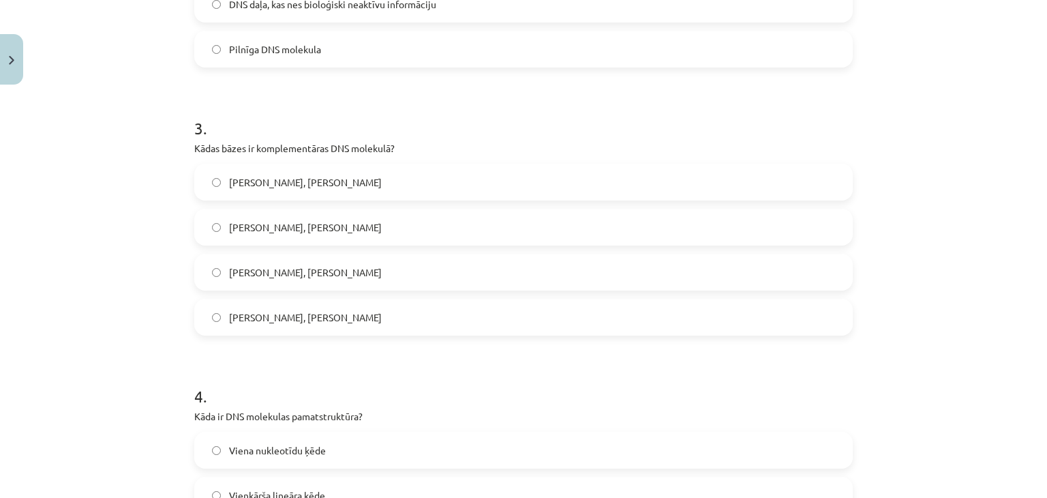
click at [462, 310] on label "Adenīns - Timīns, Citozīns - Guanīn" at bounding box center [524, 317] width 656 height 34
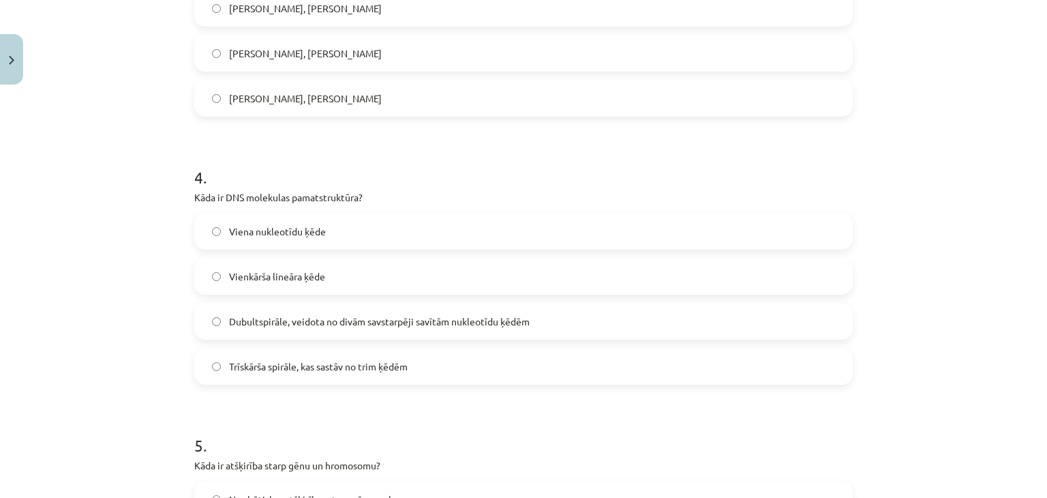
scroll to position [1004, 0]
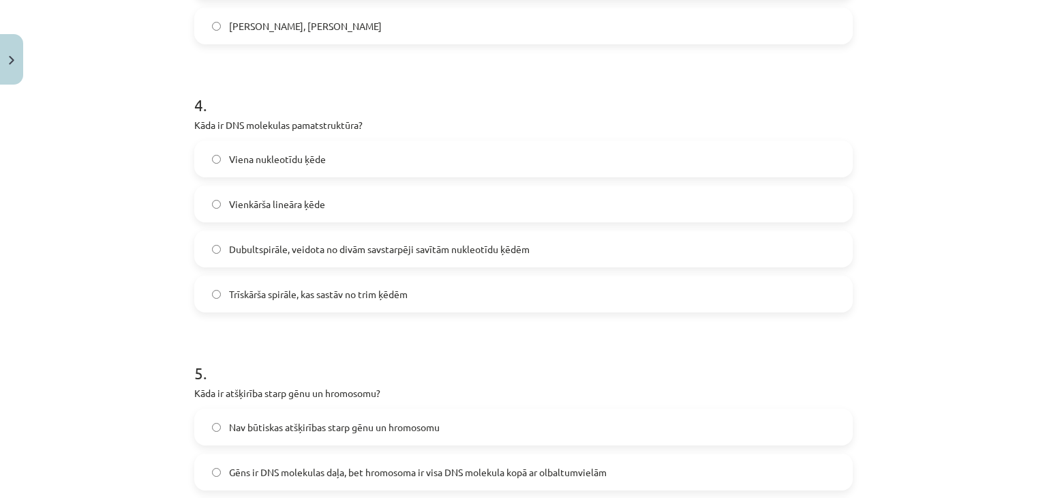
click at [503, 258] on label "Dubultspirāle, veidota no divām savstarpēji savītām nukleotīdu ķēdēm" at bounding box center [524, 249] width 656 height 34
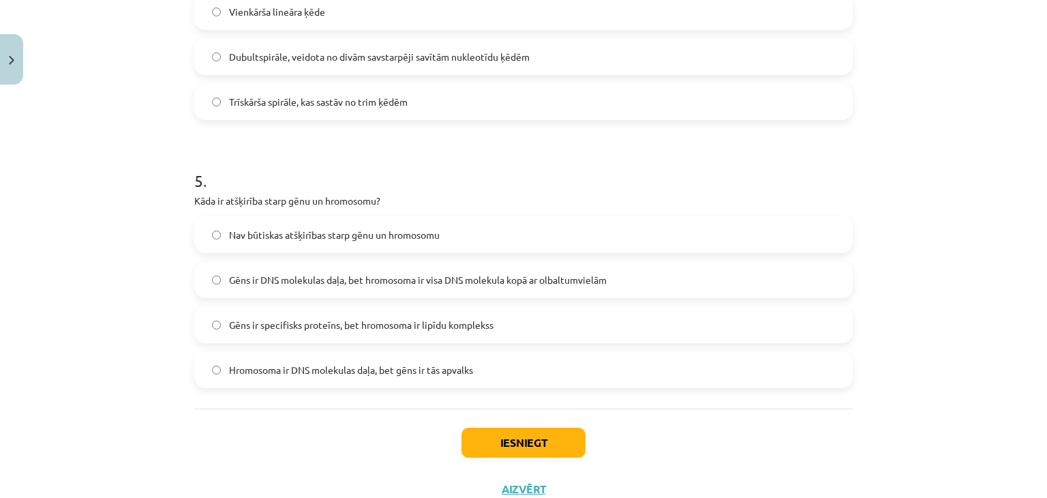
scroll to position [1244, 0]
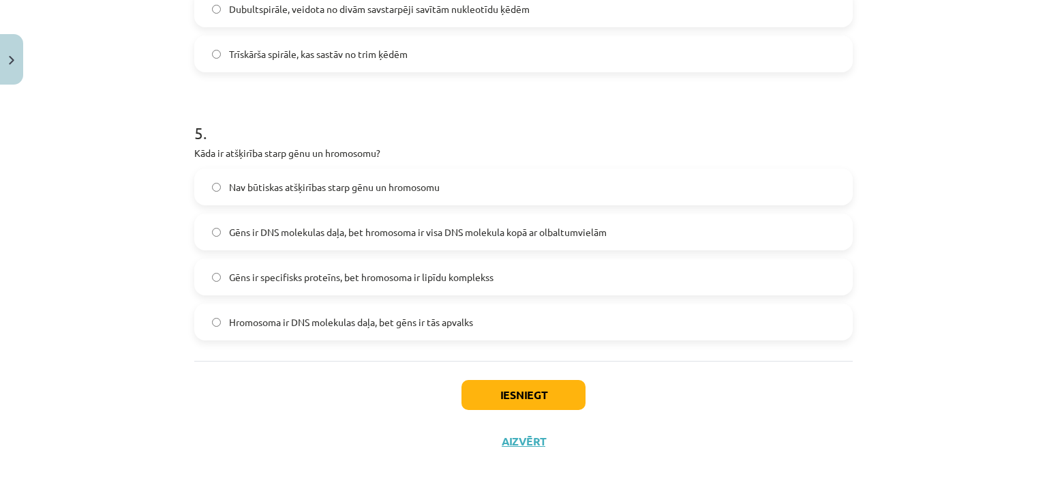
click at [522, 235] on span "Gēns ir DNS molekulas daļa, bet hromosoma ir visa DNS molekula kopā ar olbaltum…" at bounding box center [418, 232] width 378 height 14
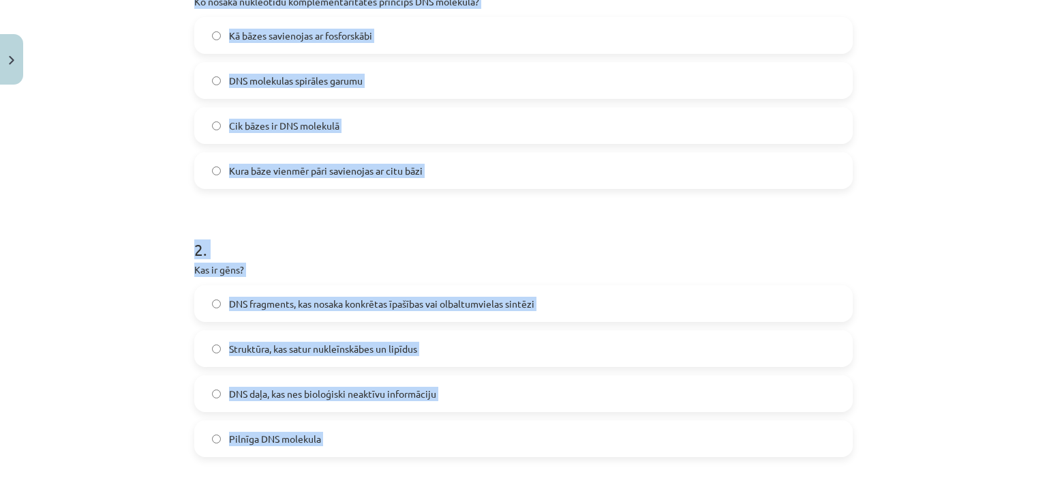
scroll to position [0, 0]
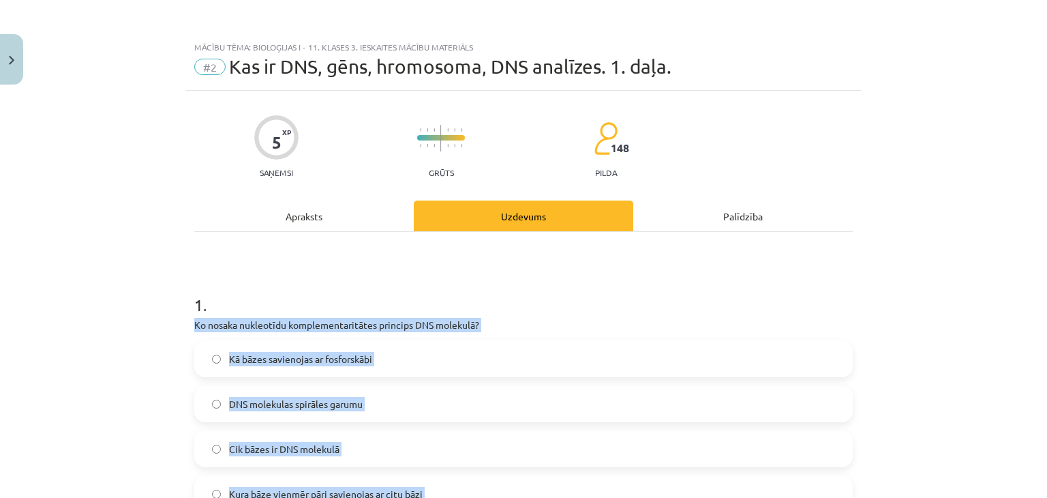
drag, startPoint x: 519, startPoint y: 331, endPoint x: 235, endPoint y: 250, distance: 295.7
copy form "Ko nosaka nukleotīdu komplementaritātes princips DNS molekulā? Kā bāzes savieno…"
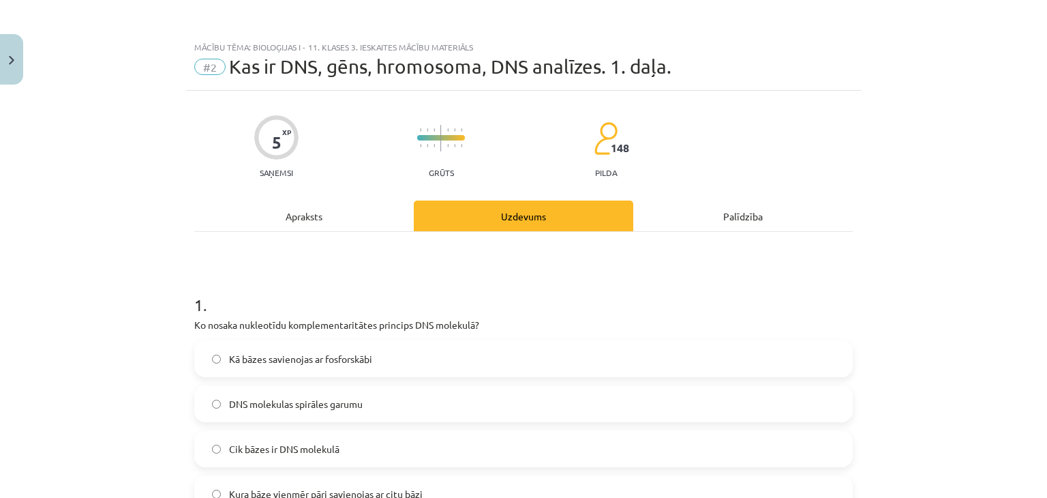
click at [153, 230] on div "Mācību tēma: Bioloģijas i - 11. klases 3. ieskaites mācību materiāls #2 Kas ir …" at bounding box center [523, 249] width 1047 height 498
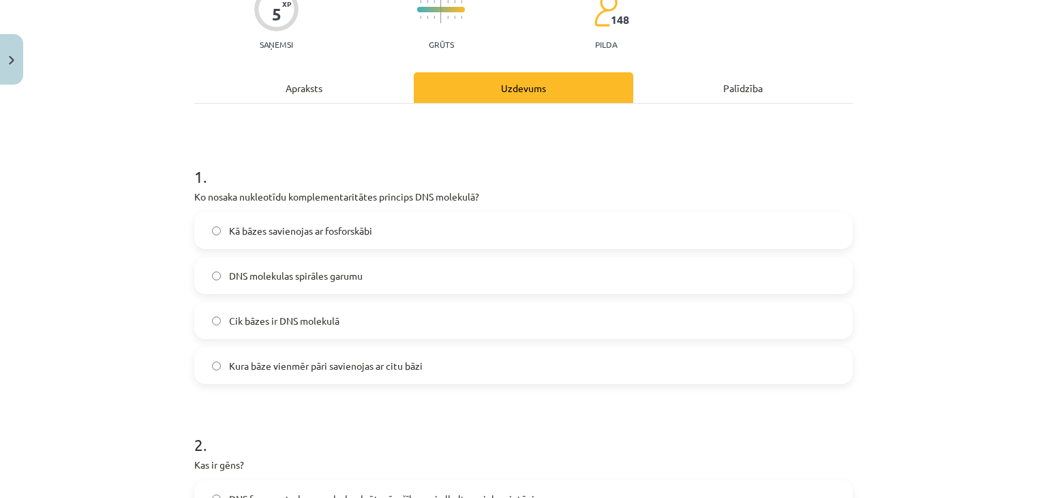
scroll to position [134, 0]
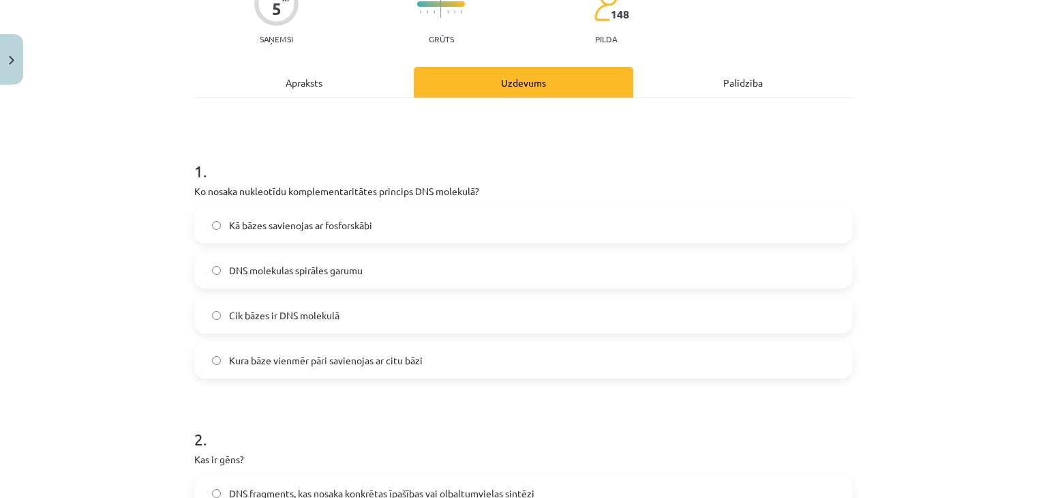
click at [308, 361] on span "Kura bāze vienmēr pāri savienojas ar citu bāzi" at bounding box center [326, 360] width 194 height 14
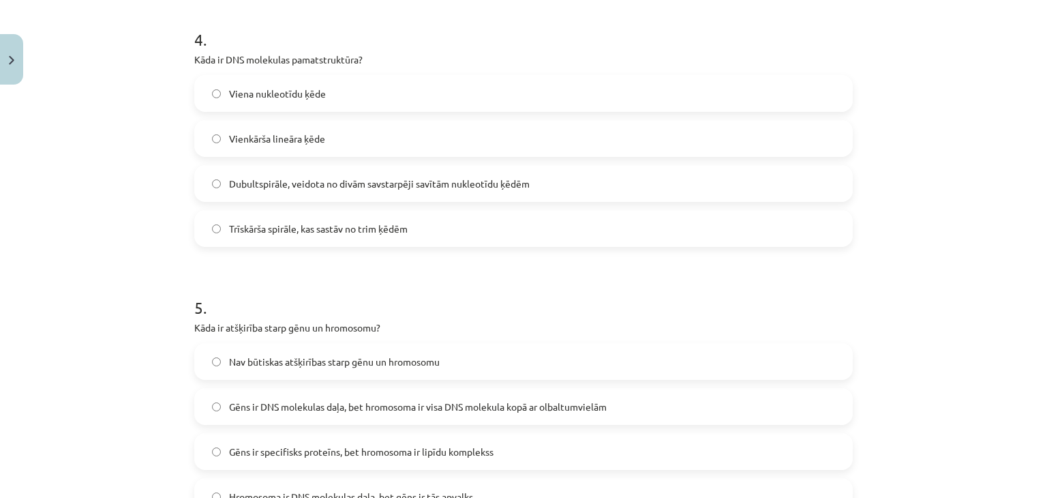
scroll to position [1244, 0]
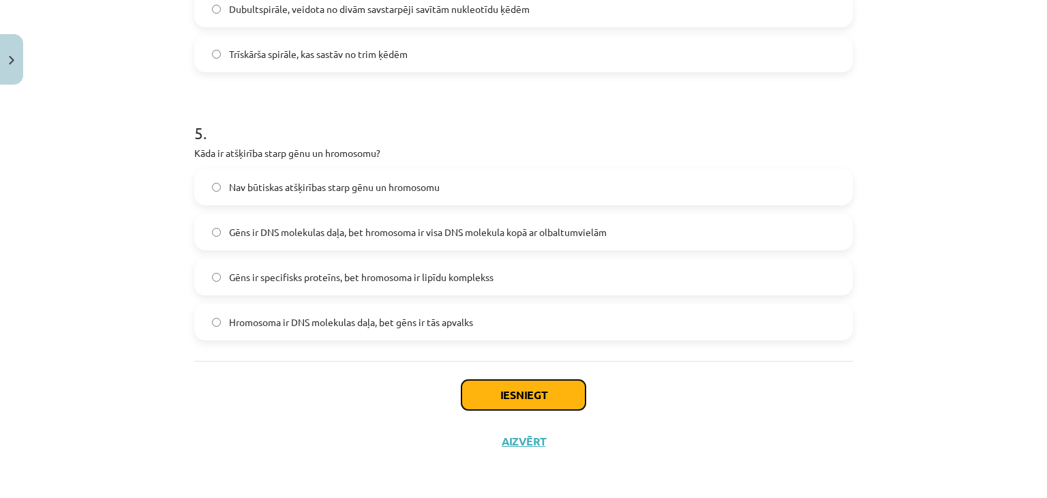
click at [486, 398] on button "Iesniegt" at bounding box center [524, 395] width 124 height 30
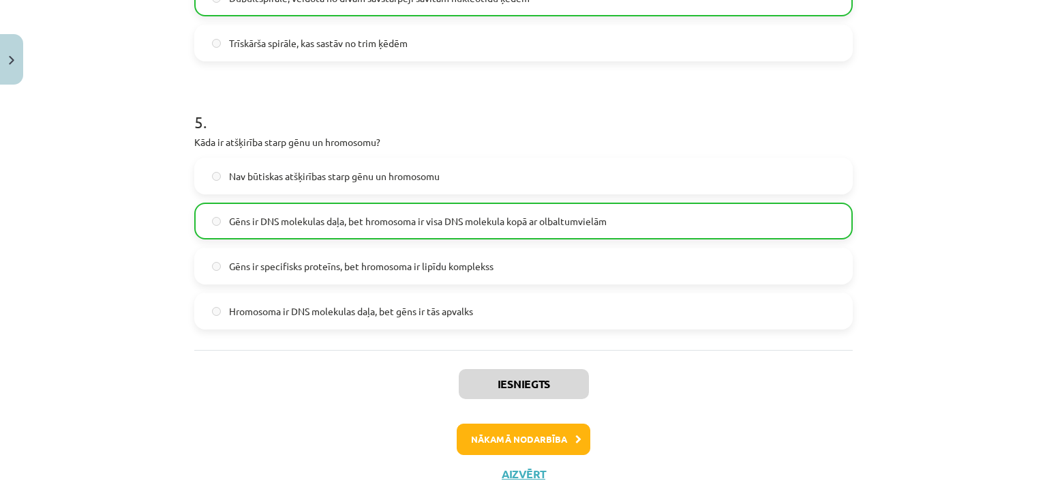
scroll to position [1287, 0]
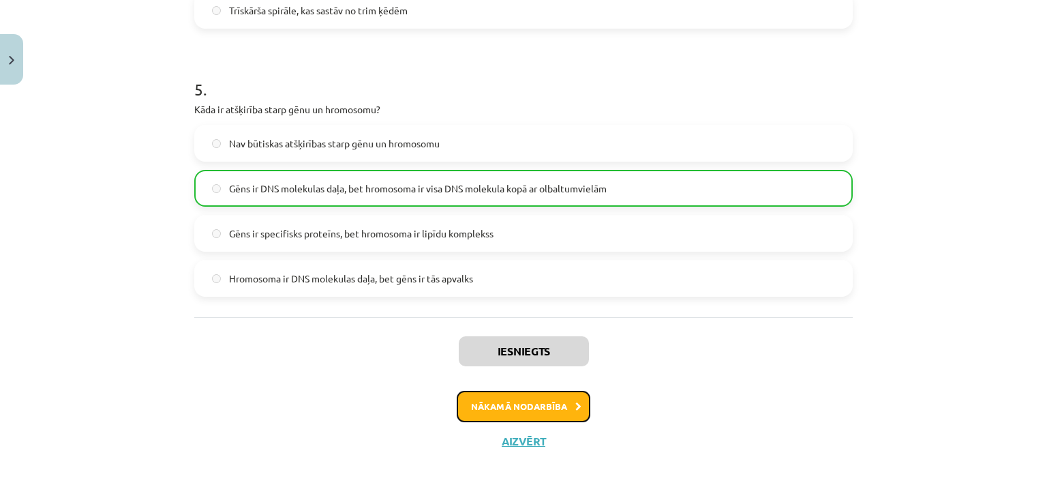
click at [477, 403] on button "Nākamā nodarbība" at bounding box center [524, 406] width 134 height 31
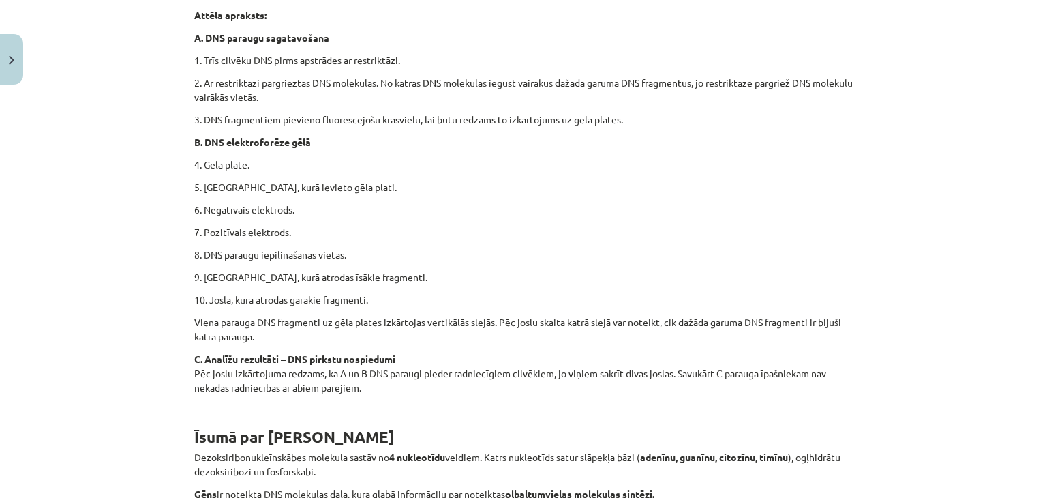
scroll to position [1377, 0]
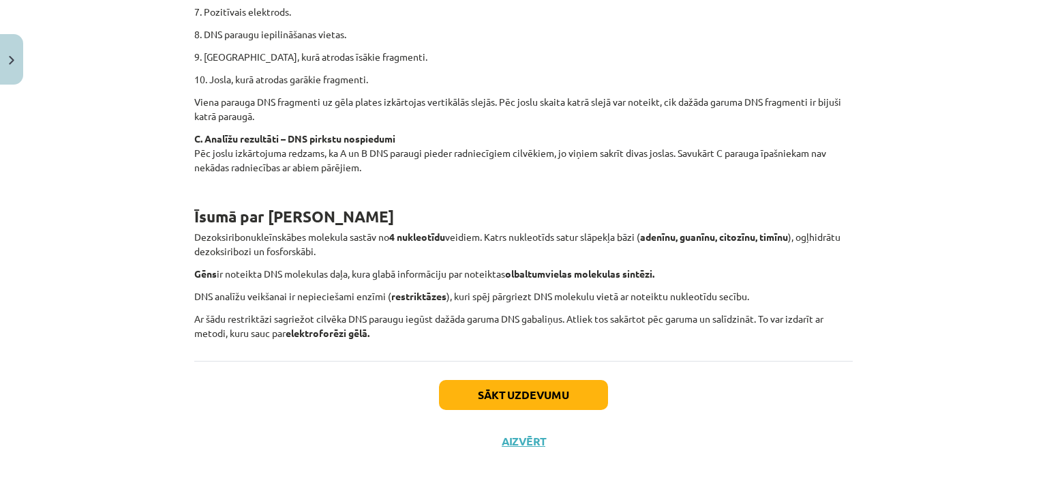
click at [955, 293] on div "Mācību tēma: Bioloģijas i - 11. klases 3. ieskaites mācību materiāls #3 Kas ir …" at bounding box center [523, 249] width 1047 height 498
click at [554, 392] on button "Sākt uzdevumu" at bounding box center [523, 395] width 169 height 30
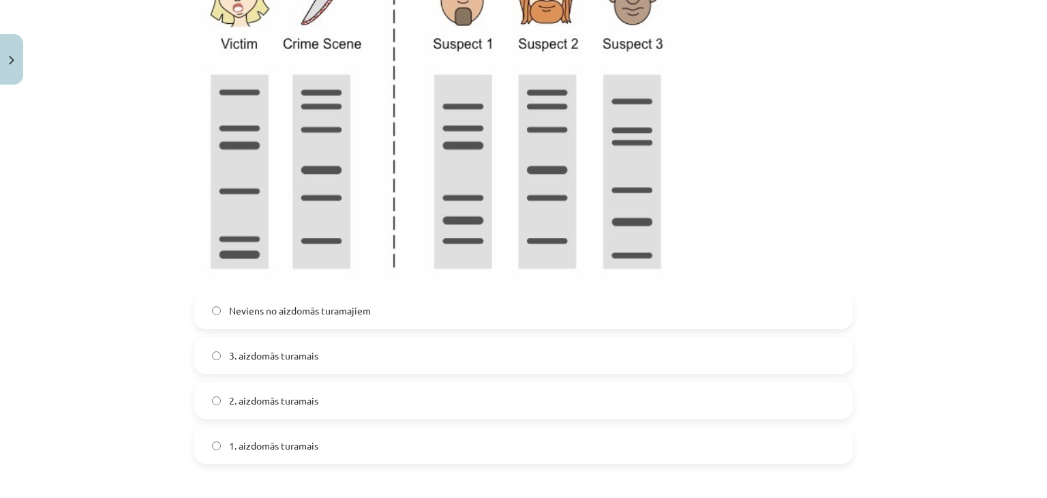
scroll to position [431, 0]
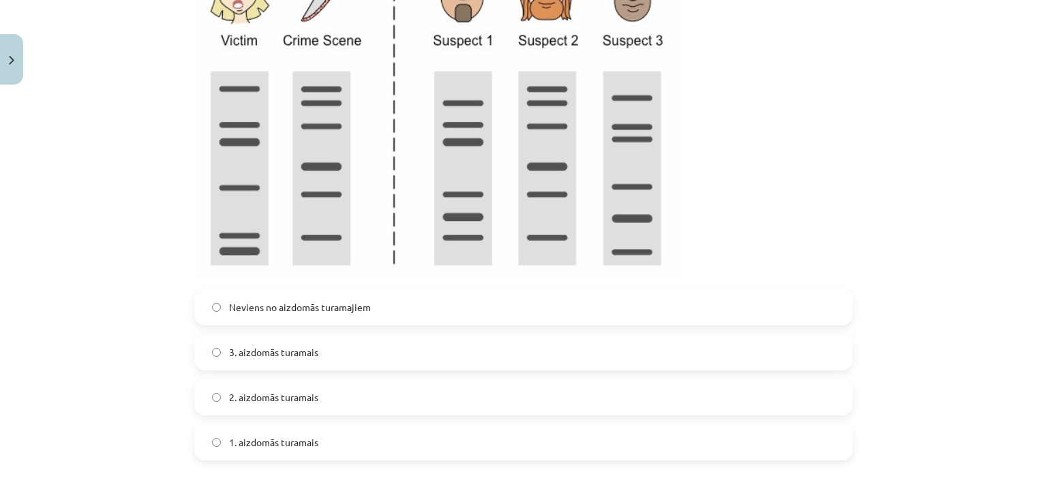
click at [365, 393] on label "2. aizdomās turamais" at bounding box center [524, 397] width 656 height 34
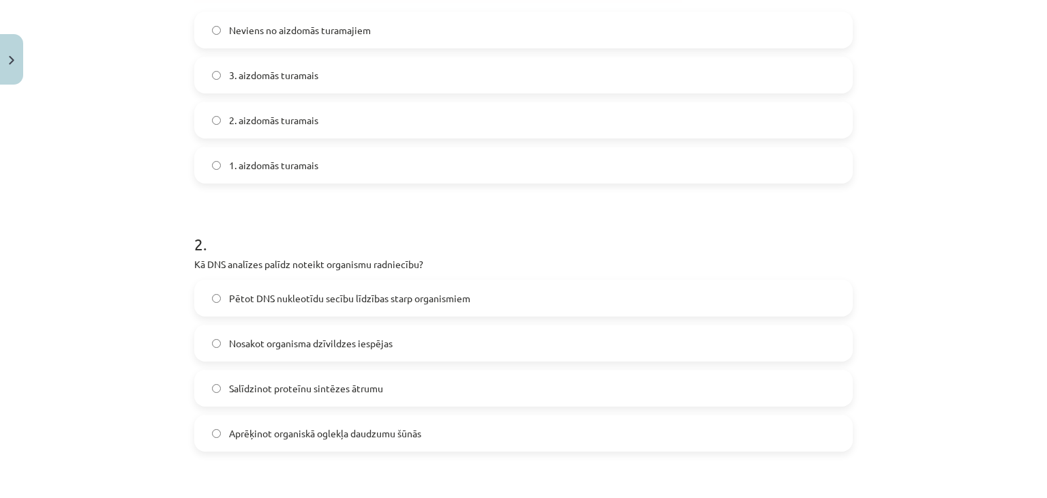
scroll to position [811, 0]
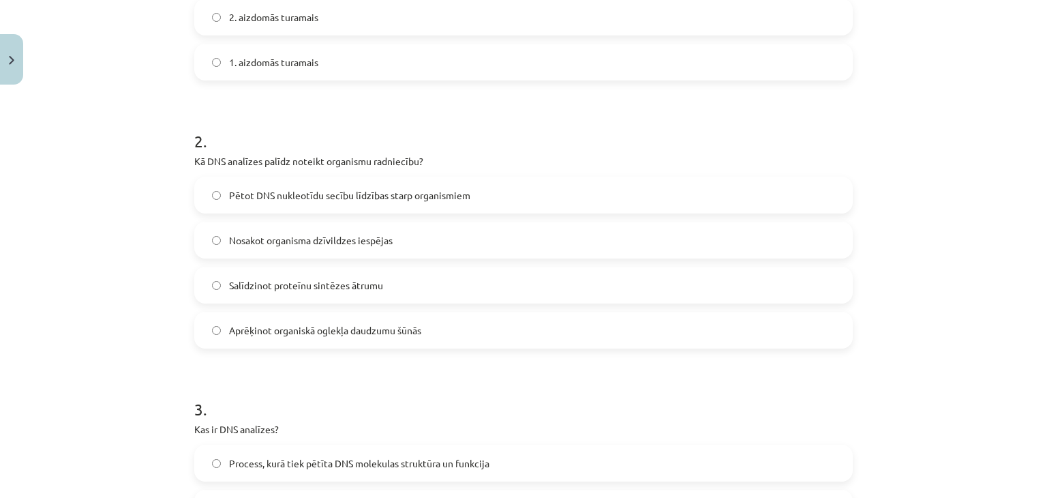
click at [534, 184] on label "Pētot DNS nukleotīdu secību līdzības starp organismiem" at bounding box center [524, 195] width 656 height 34
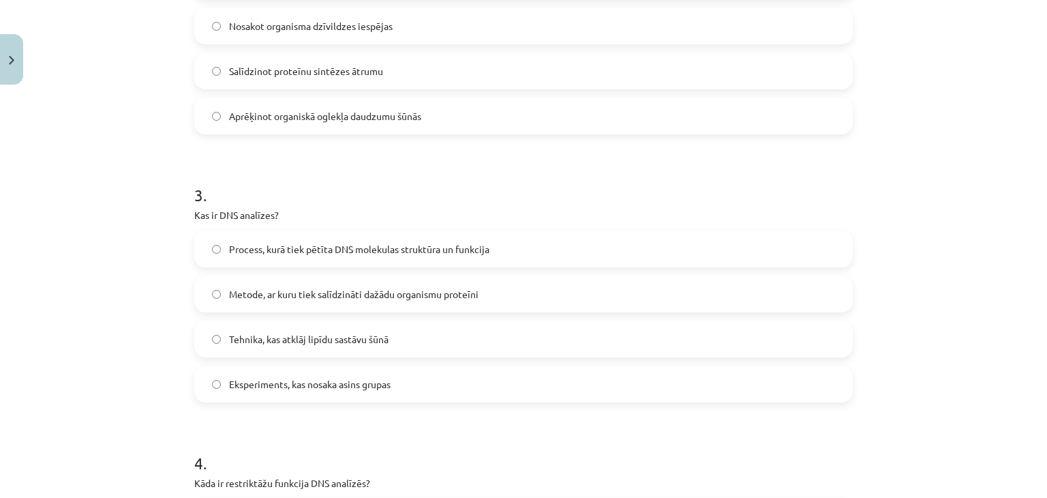
scroll to position [1094, 0]
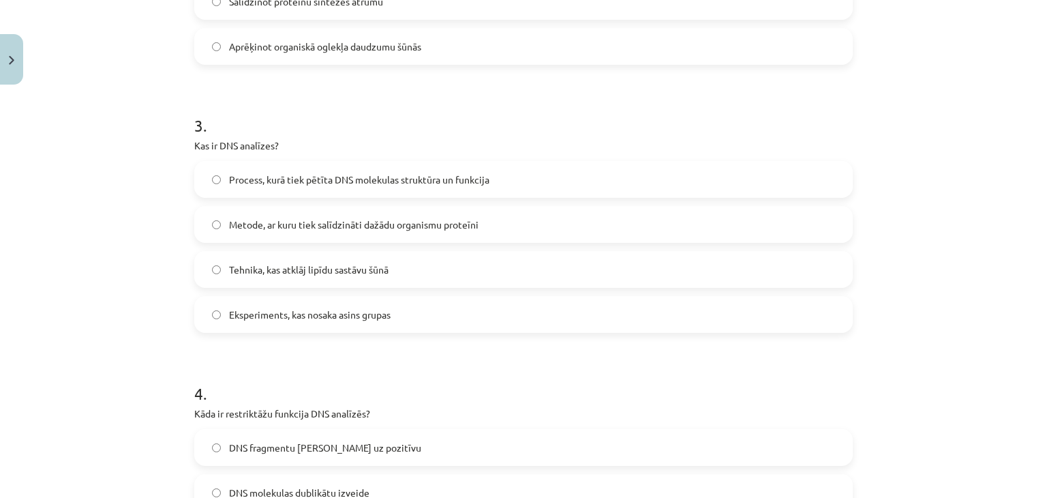
click at [477, 183] on span "Process, kurā tiek pētīta DNS molekulas struktūra un funkcija" at bounding box center [359, 180] width 260 height 14
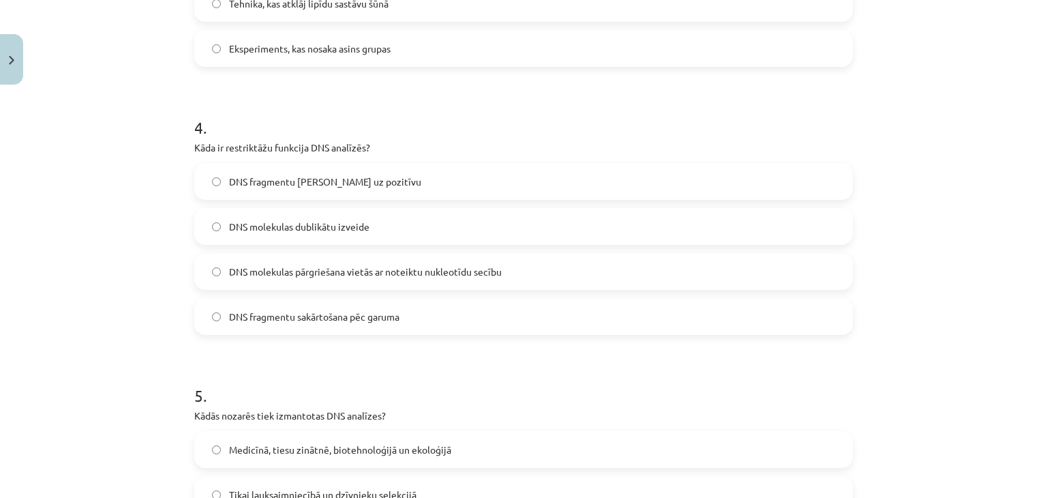
scroll to position [1362, 0]
click at [525, 278] on label "DNS molekulas pārgriešana vietās ar noteiktu nukleotīdu secību" at bounding box center [524, 270] width 656 height 34
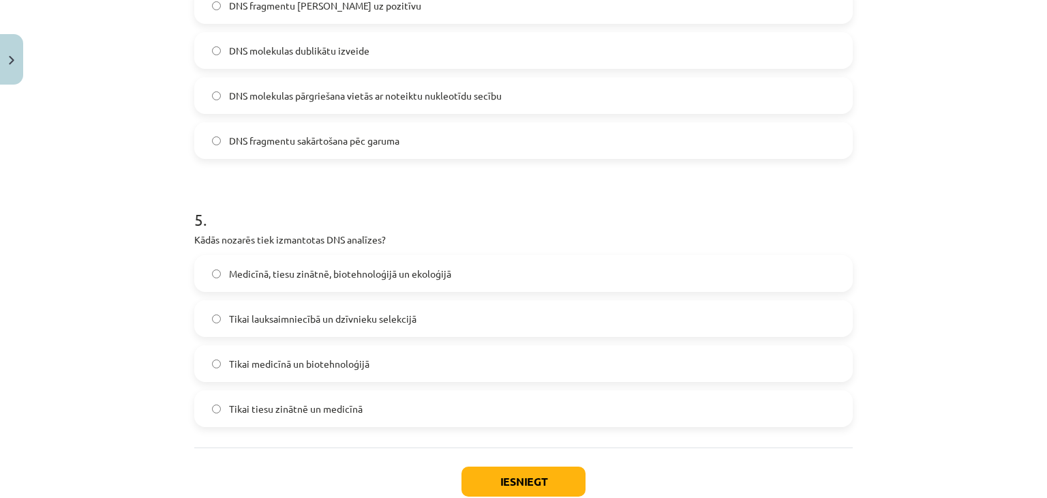
scroll to position [1580, 0]
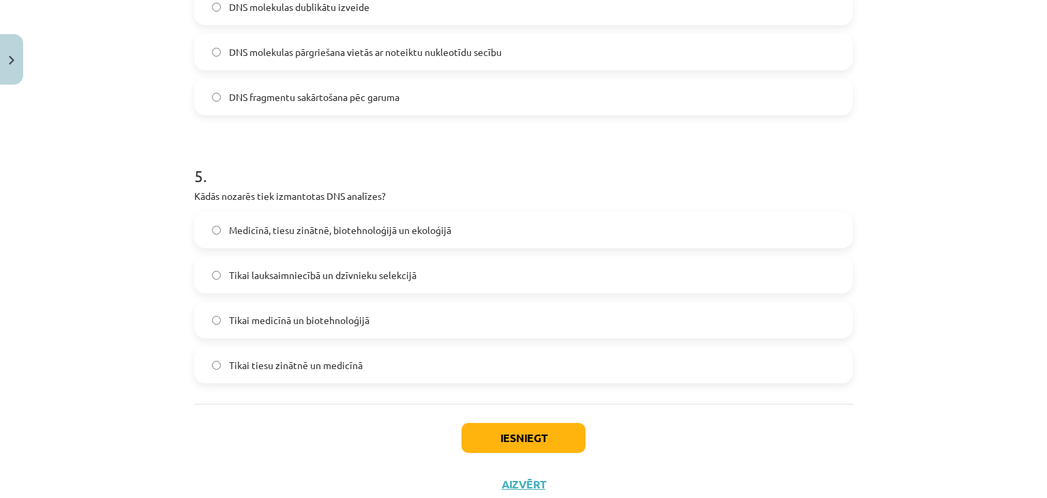
click at [424, 326] on label "Tikai medicīnā un biotehnoloģijā" at bounding box center [524, 320] width 656 height 34
click at [403, 376] on label "Tikai tiesu zinātnē un medicīnā" at bounding box center [524, 365] width 656 height 34
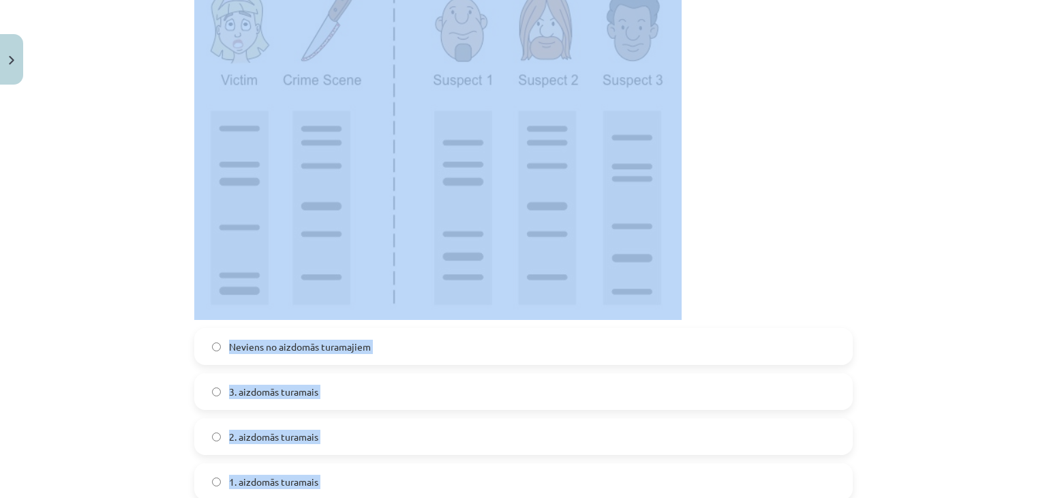
scroll to position [71, 0]
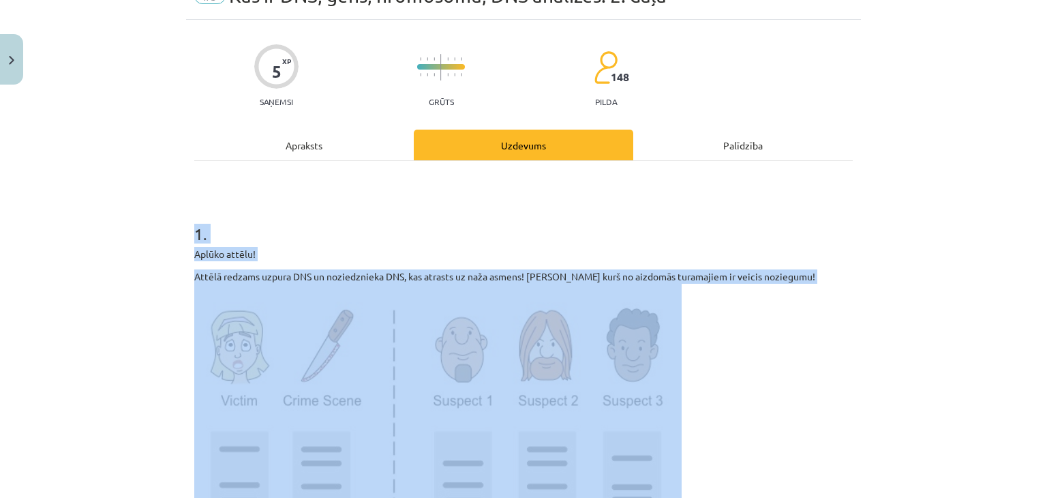
drag, startPoint x: 406, startPoint y: 383, endPoint x: 174, endPoint y: 224, distance: 281.6
click at [174, 224] on div "Mācību tēma: Bioloģijas i - 11. klases 3. ieskaites mācību materiāls #3 Kas ir …" at bounding box center [523, 249] width 1047 height 498
copy form "1 . Aplūko attēlu! Attēlā redzams uzpura DNS un noziedznieka DNS, kas atrasts u…"
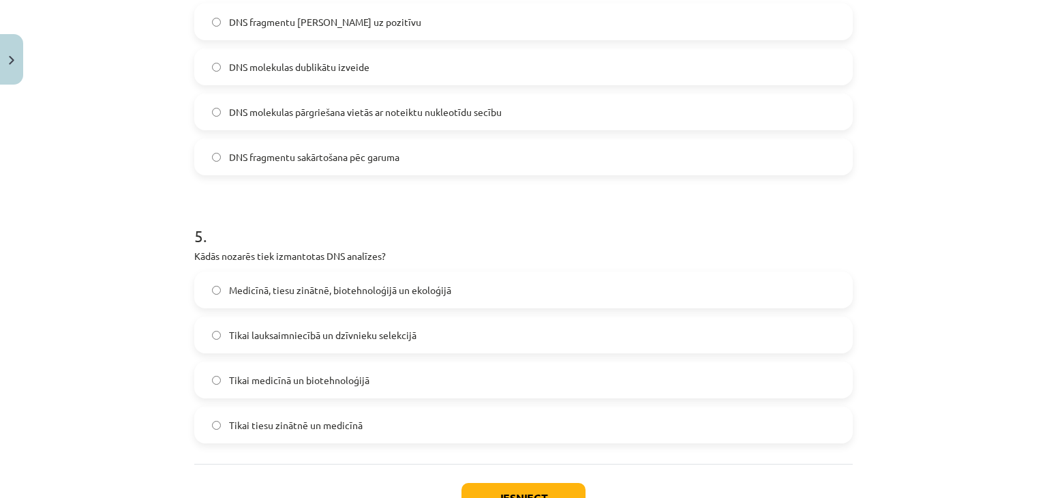
scroll to position [1520, 0]
click at [312, 286] on span "Medicīnā, tiesu zinātnē, biotehnoloģijā un ekoloģijā" at bounding box center [340, 290] width 222 height 14
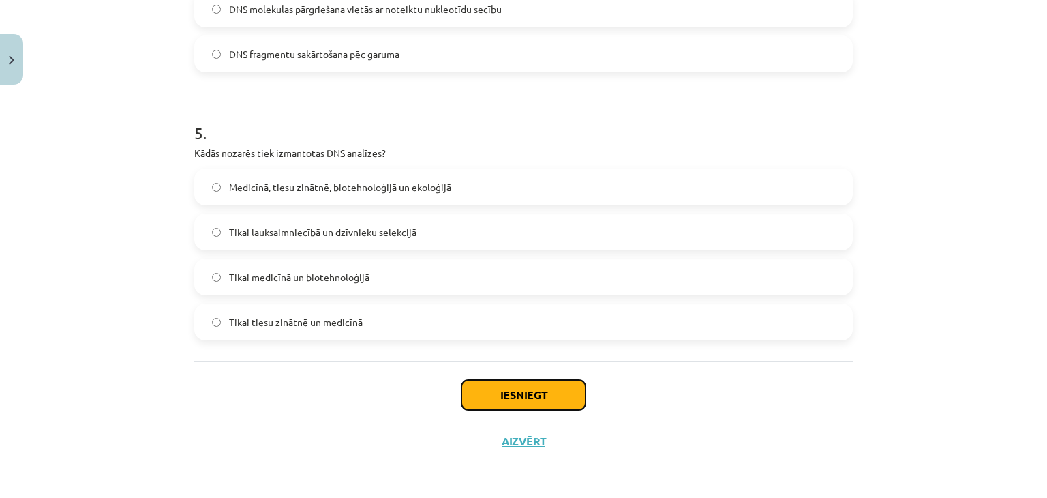
click at [513, 388] on button "Iesniegt" at bounding box center [524, 395] width 124 height 30
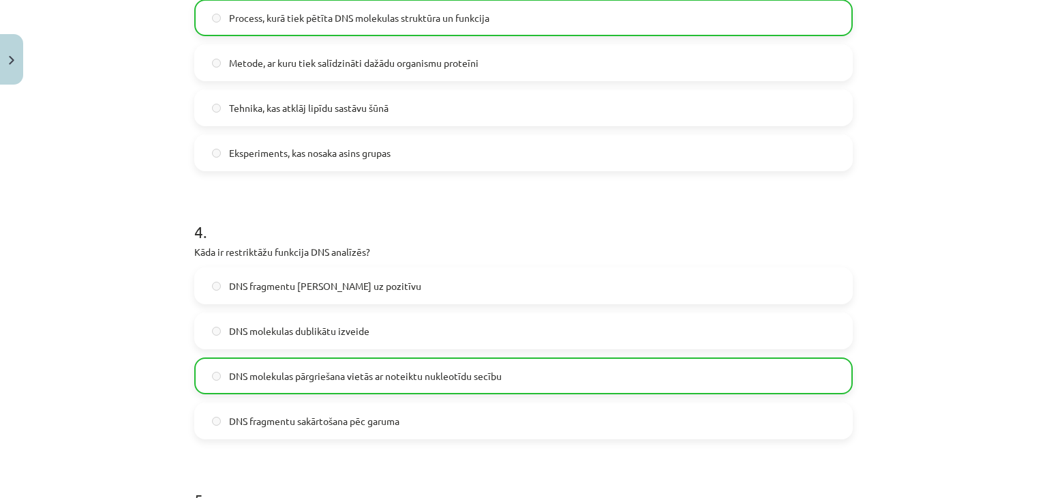
scroll to position [1667, 0]
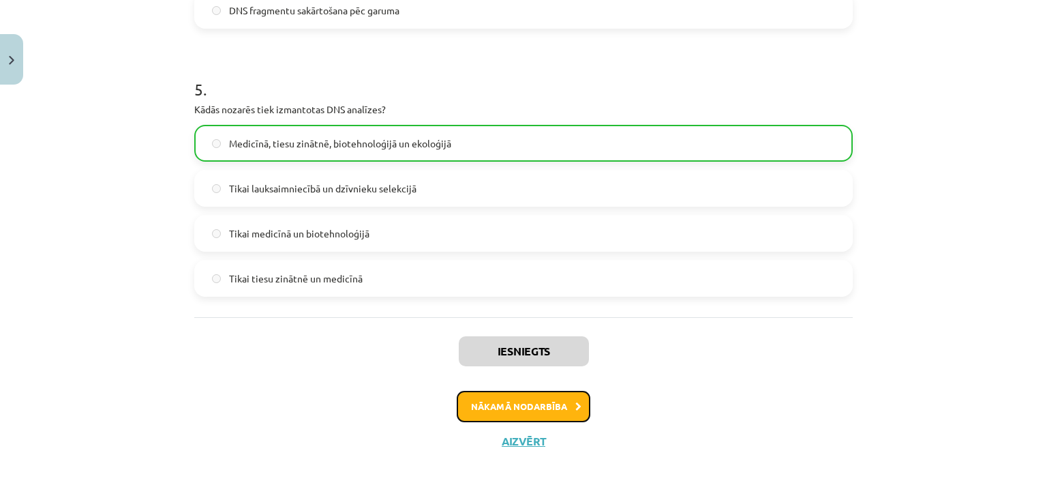
click at [518, 412] on button "Nākamā nodarbība" at bounding box center [524, 406] width 134 height 31
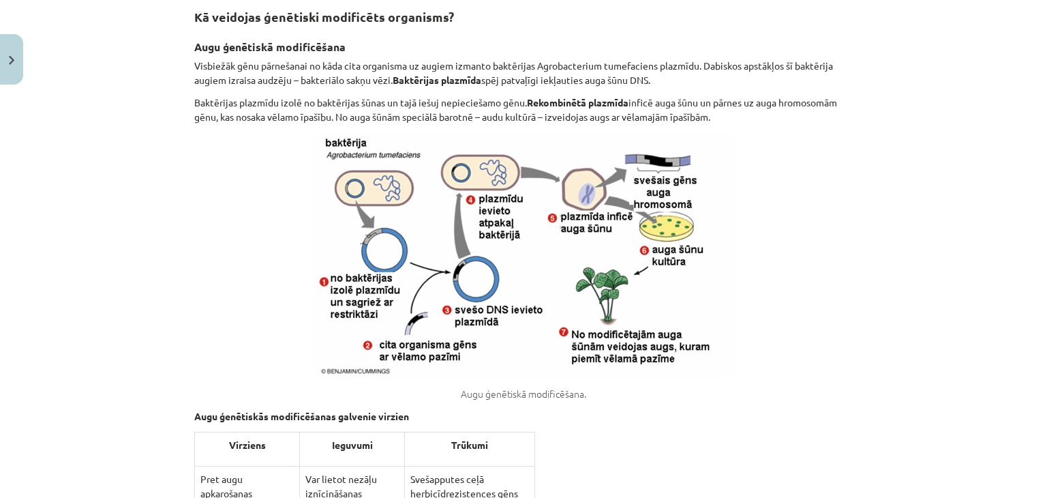
scroll to position [732, 0]
